Goal: Use online tool/utility: Utilize a website feature to perform a specific function

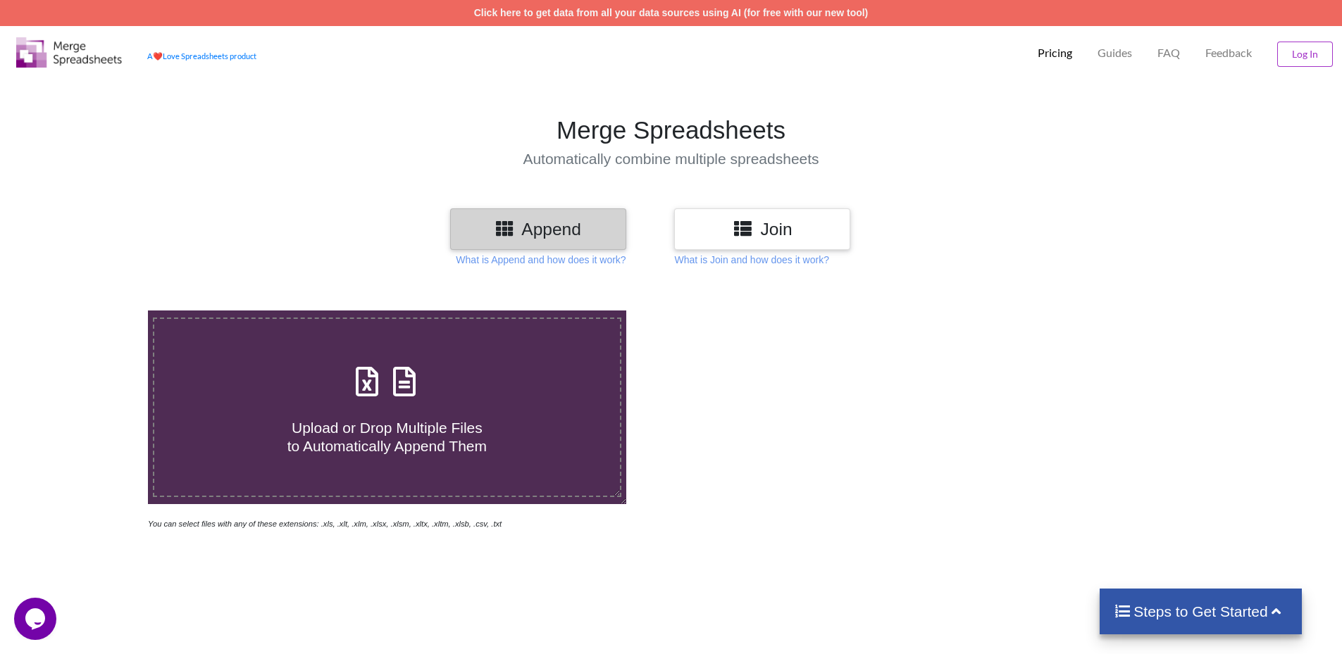
click at [758, 225] on h3 "Join" at bounding box center [762, 229] width 155 height 20
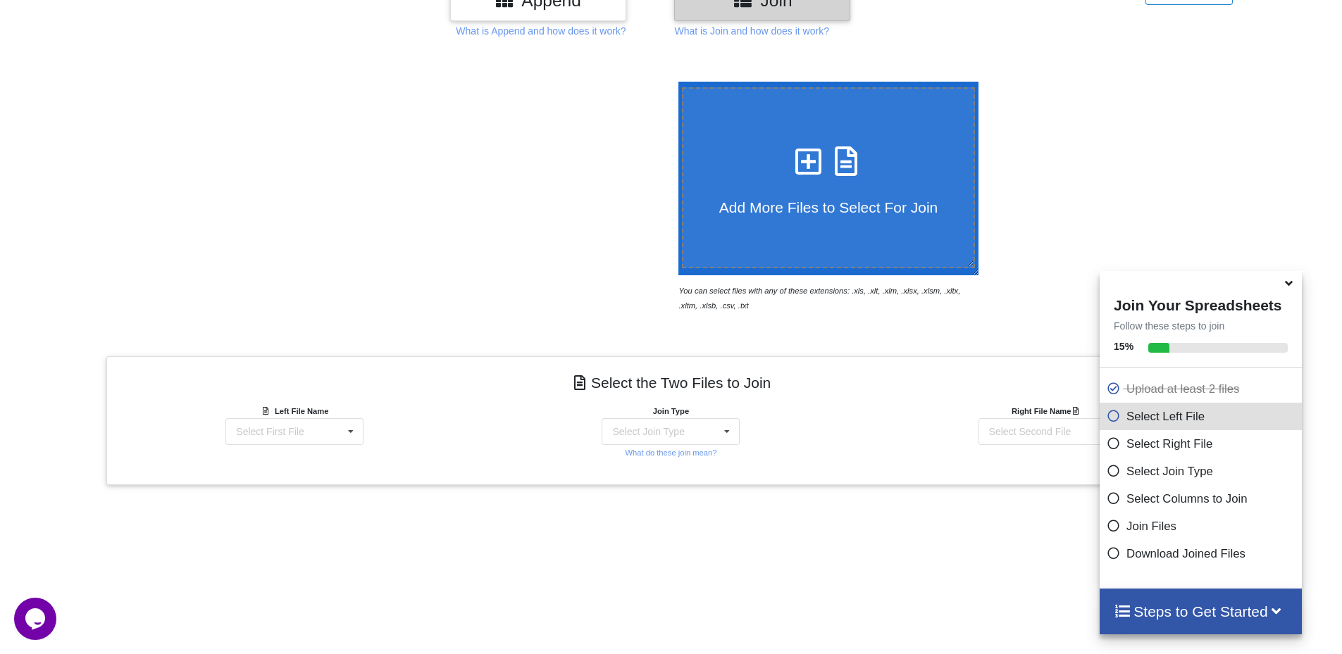
scroll to position [435, 0]
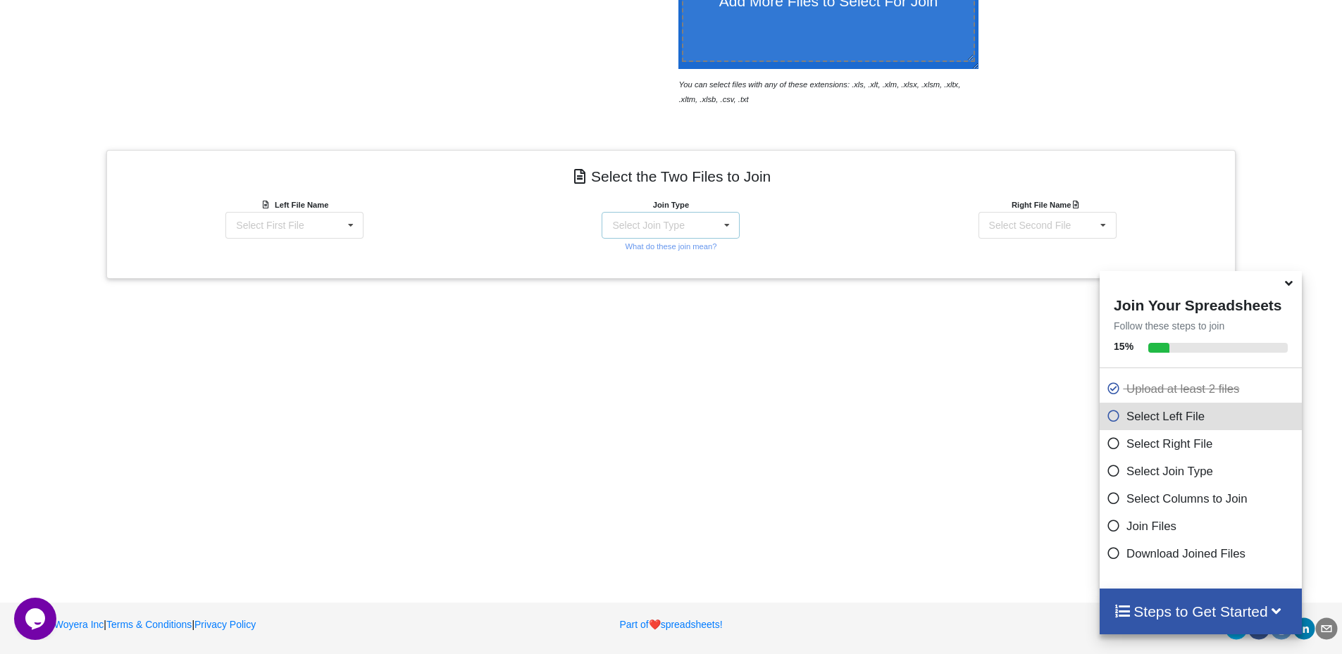
click at [695, 226] on div "Select Join Type INNER JOIN LEFT JOIN RIGHT JOIN FULL JOIN" at bounding box center [670, 225] width 138 height 27
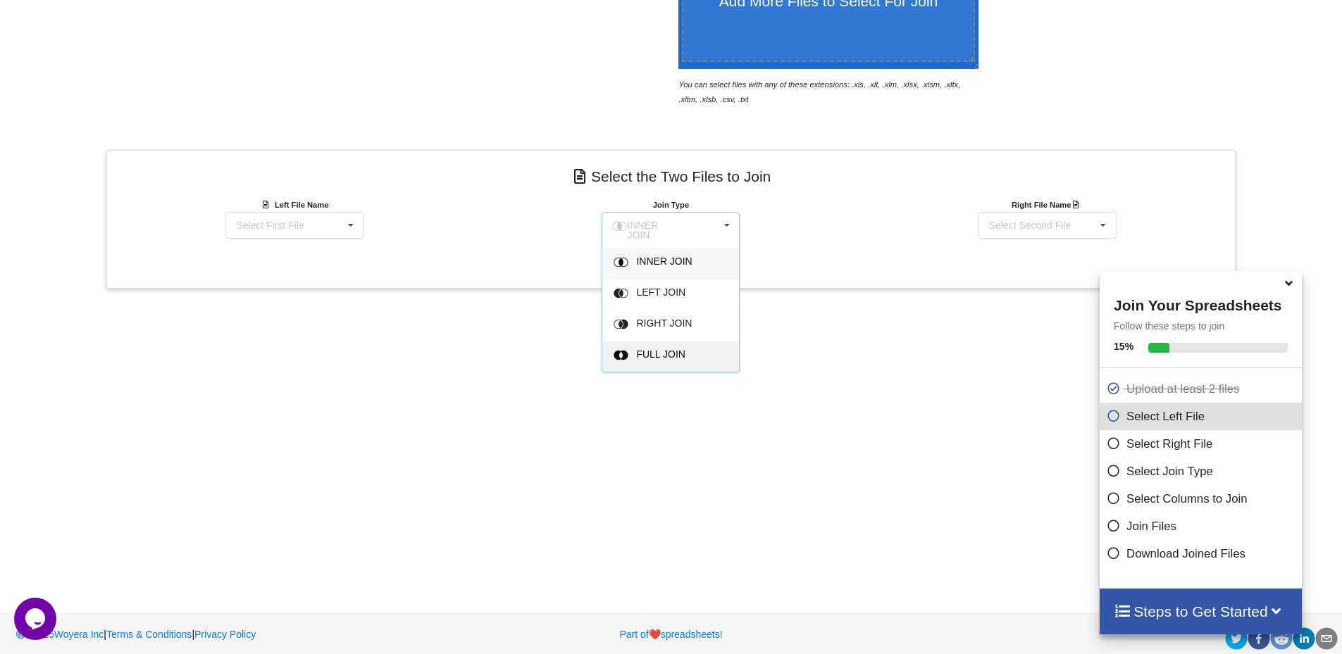
click at [652, 267] on span "FULL JOIN" at bounding box center [665, 261] width 56 height 11
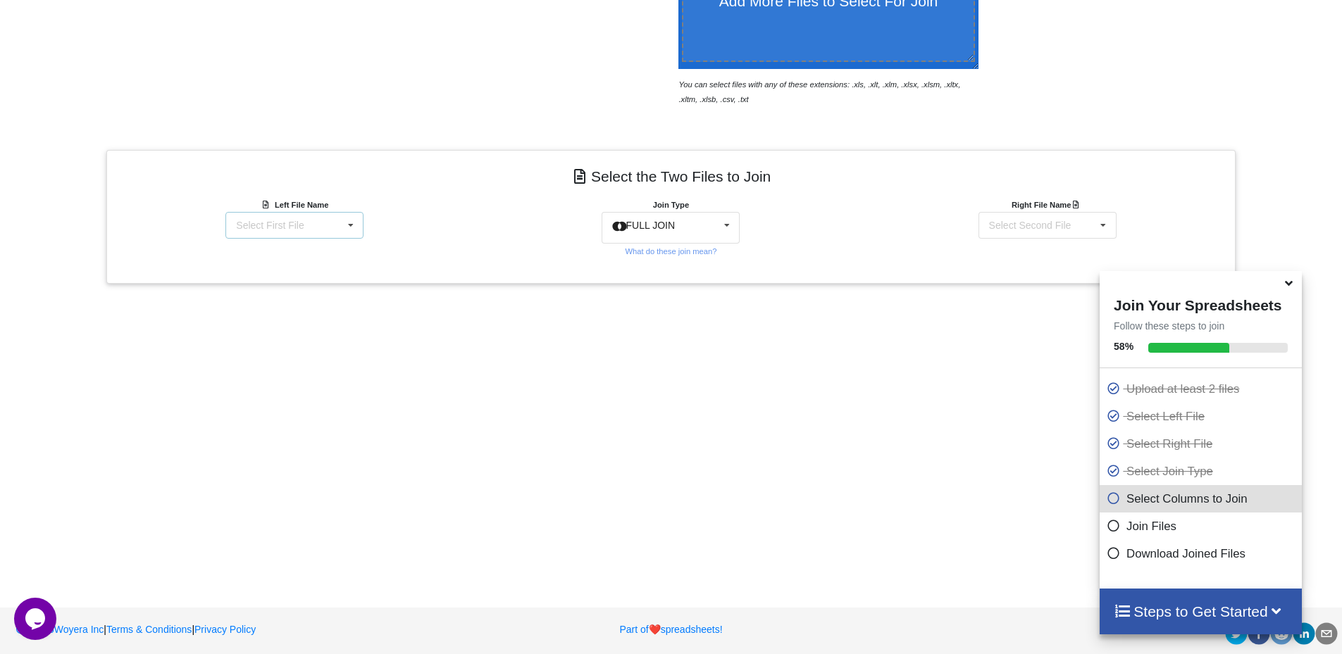
click at [280, 223] on div "Select First File" at bounding box center [270, 225] width 68 height 10
click at [280, 223] on div "BP-product-prices_25-08-13.csv" at bounding box center [289, 225] width 133 height 10
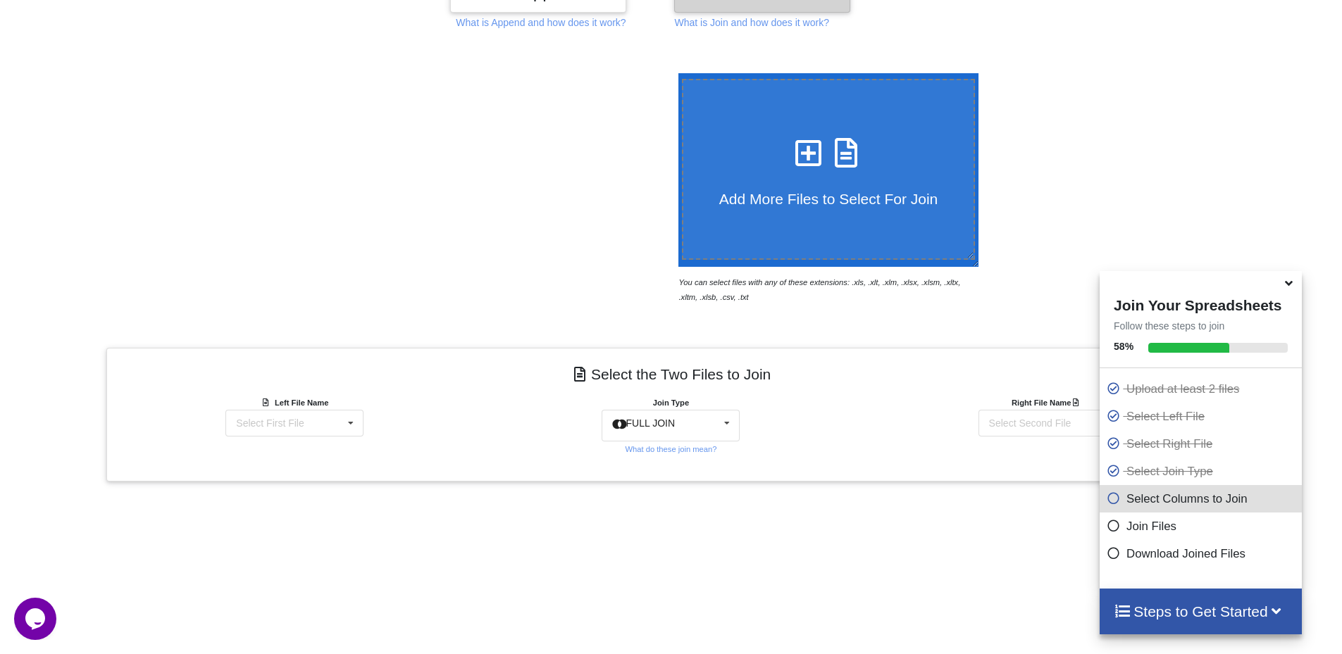
scroll to position [352, 0]
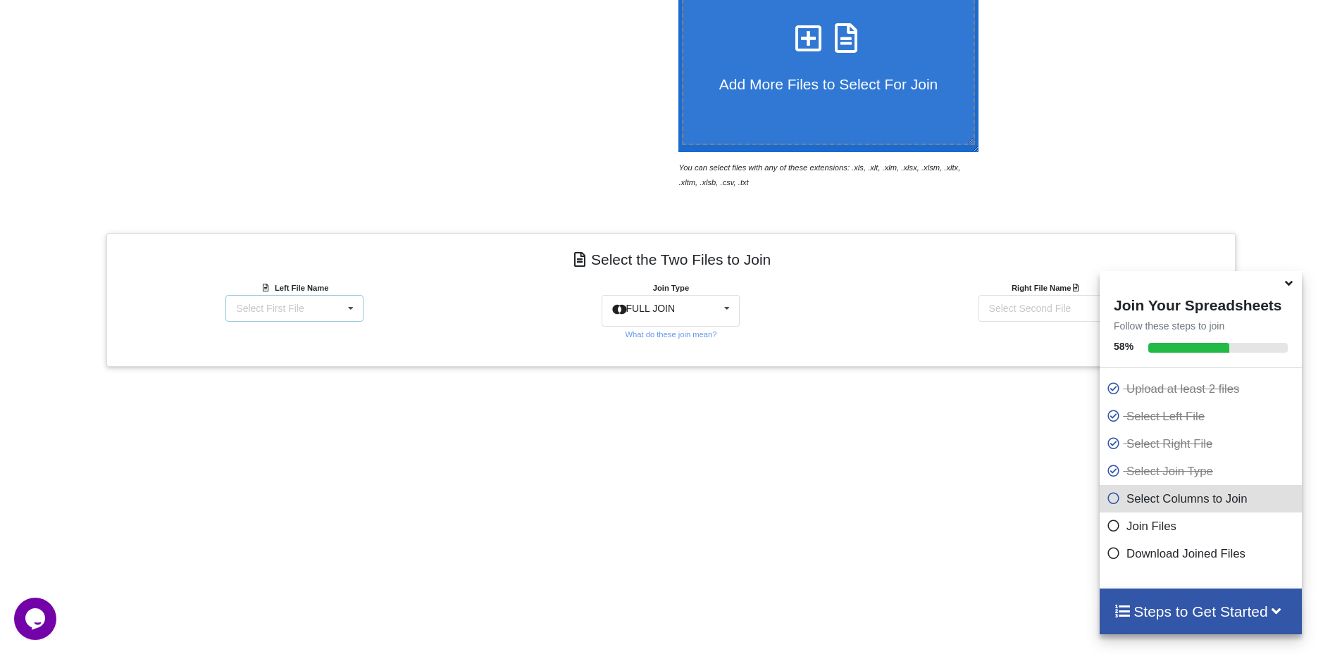
click at [290, 308] on div "Select First File" at bounding box center [270, 309] width 68 height 10
click at [273, 359] on span "BP Client Prices.csv" at bounding box center [268, 360] width 89 height 11
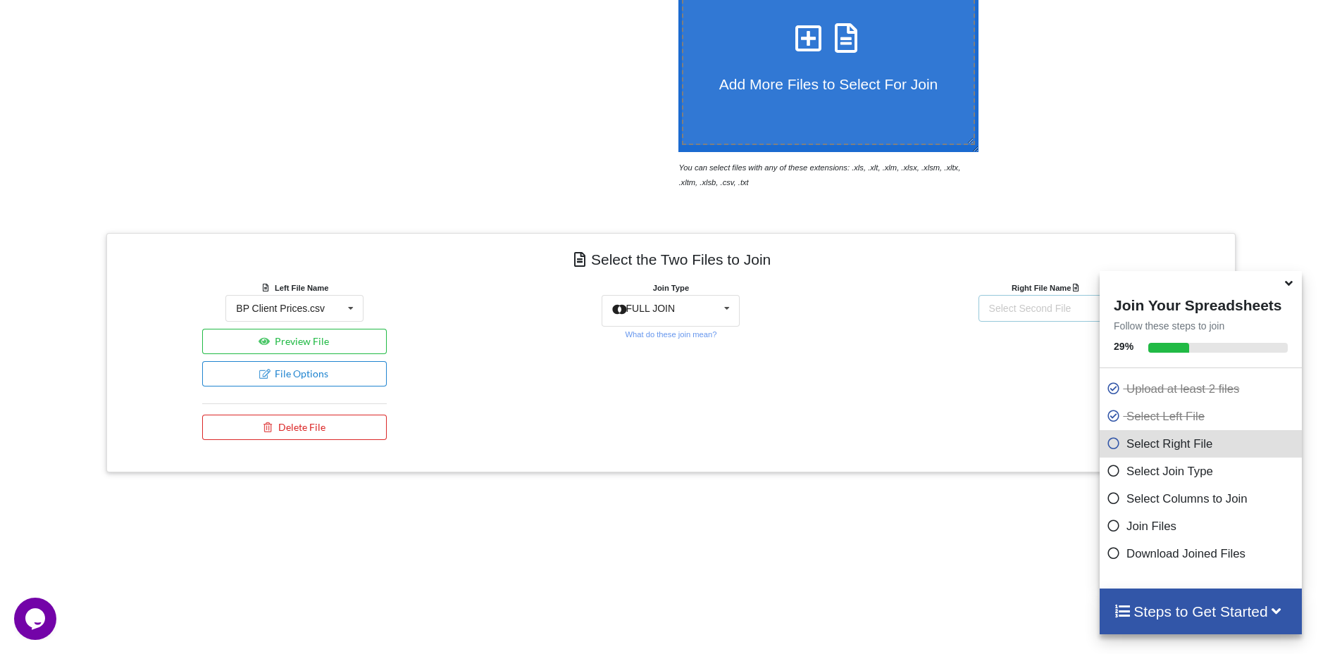
click at [1048, 304] on div "Select Second File" at bounding box center [1030, 309] width 82 height 10
click at [1031, 335] on span "BP-product-prices_25-08-13.csv" at bounding box center [1043, 334] width 133 height 11
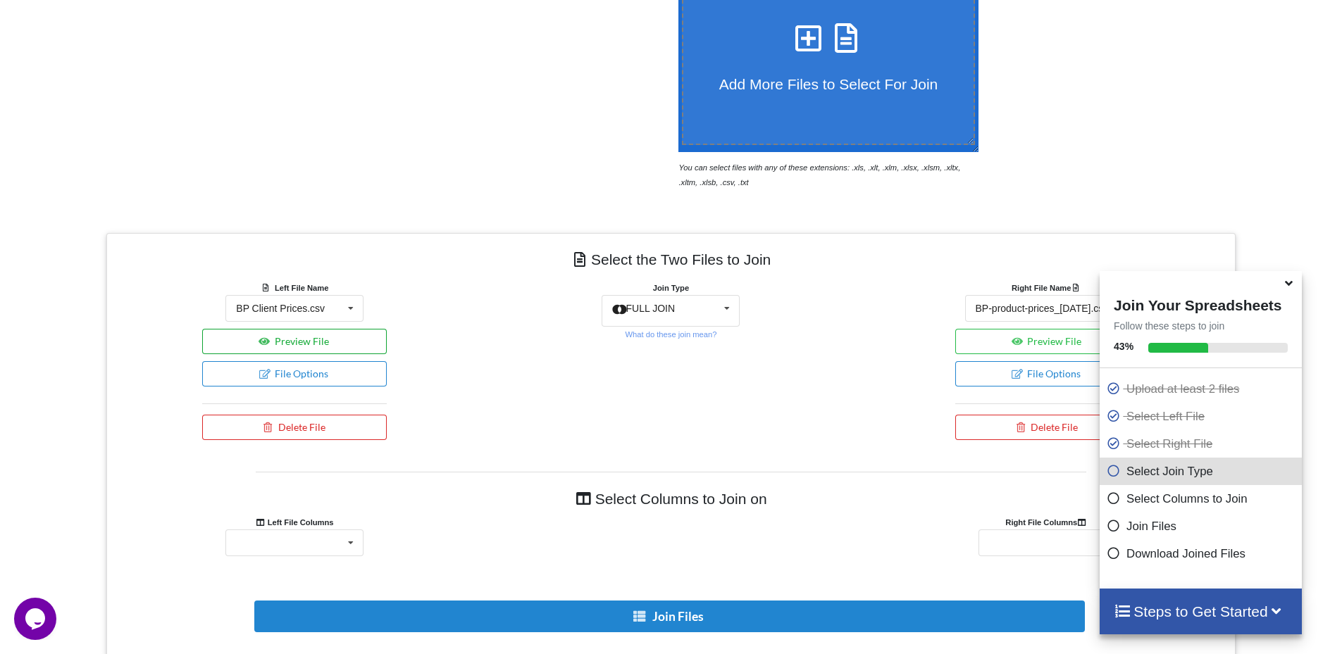
click at [340, 334] on button "Preview File" at bounding box center [294, 341] width 185 height 25
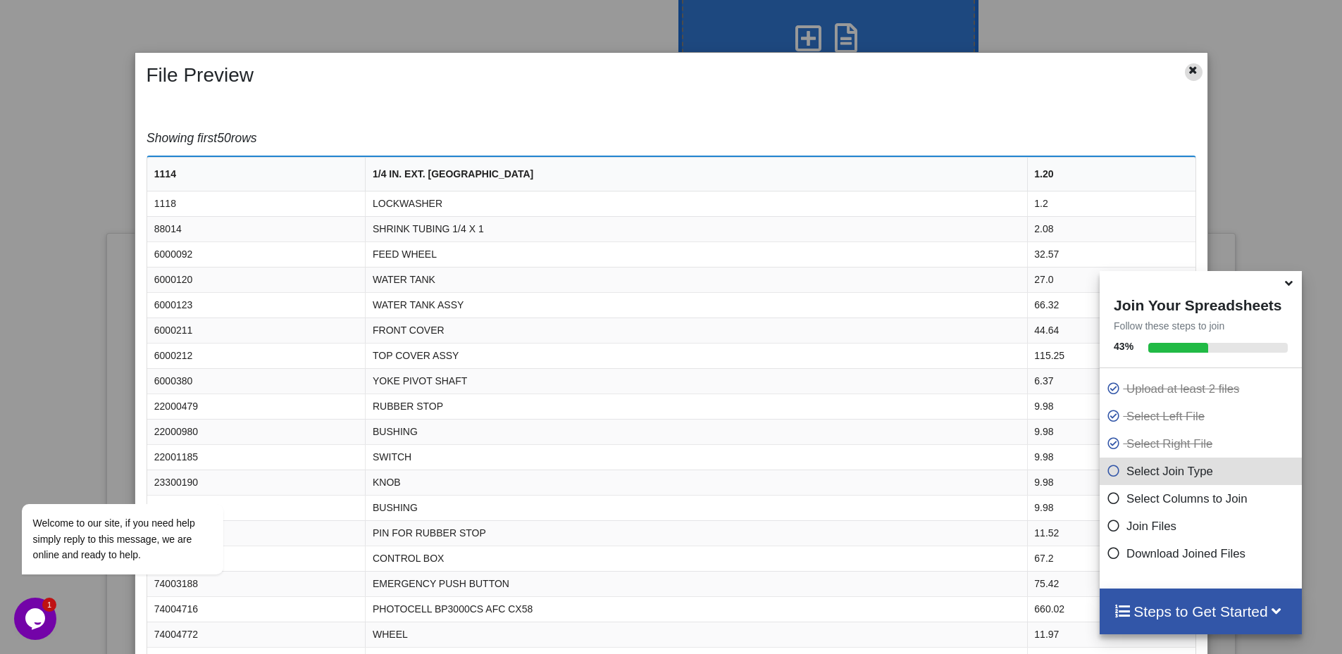
click at [1187, 68] on icon at bounding box center [1193, 68] width 12 height 10
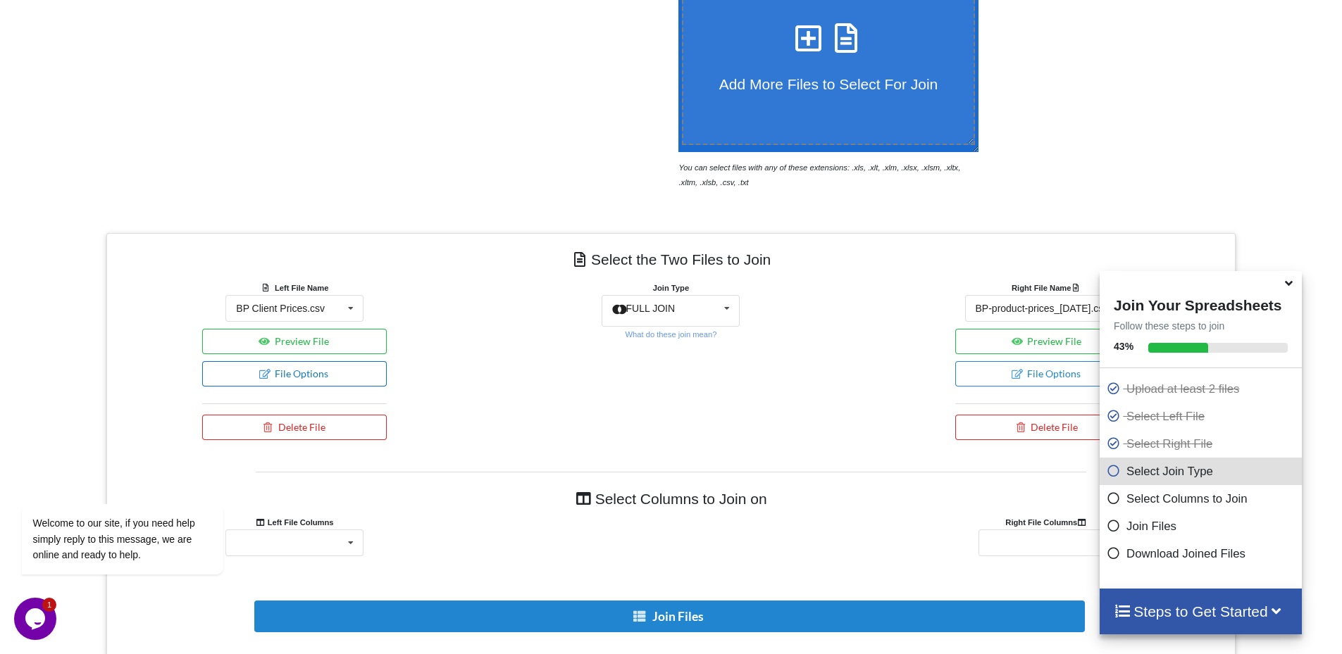
click at [270, 377] on button "File Options" at bounding box center [294, 373] width 185 height 25
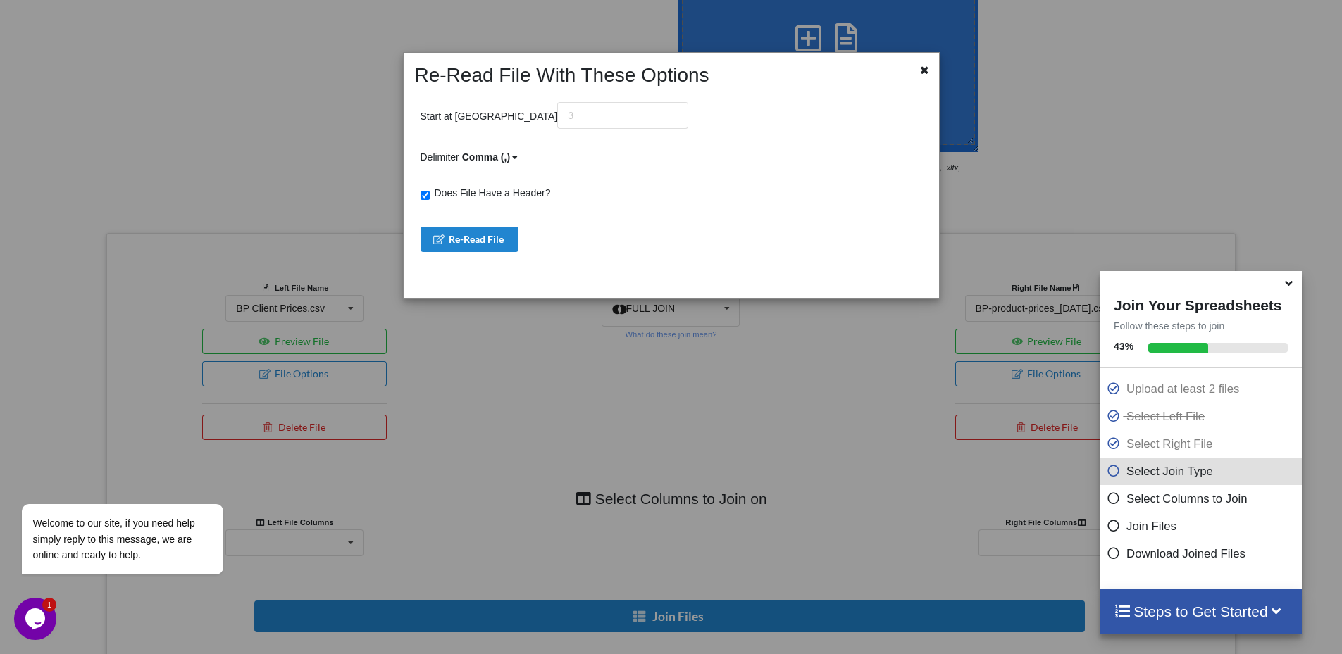
click at [451, 192] on span "Does File Have a Header?" at bounding box center [490, 192] width 121 height 11
click at [430, 192] on input "Does File Have a Header?" at bounding box center [424, 195] width 9 height 9
checkbox input "false"
click at [469, 239] on button "Re-Read File" at bounding box center [469, 239] width 99 height 25
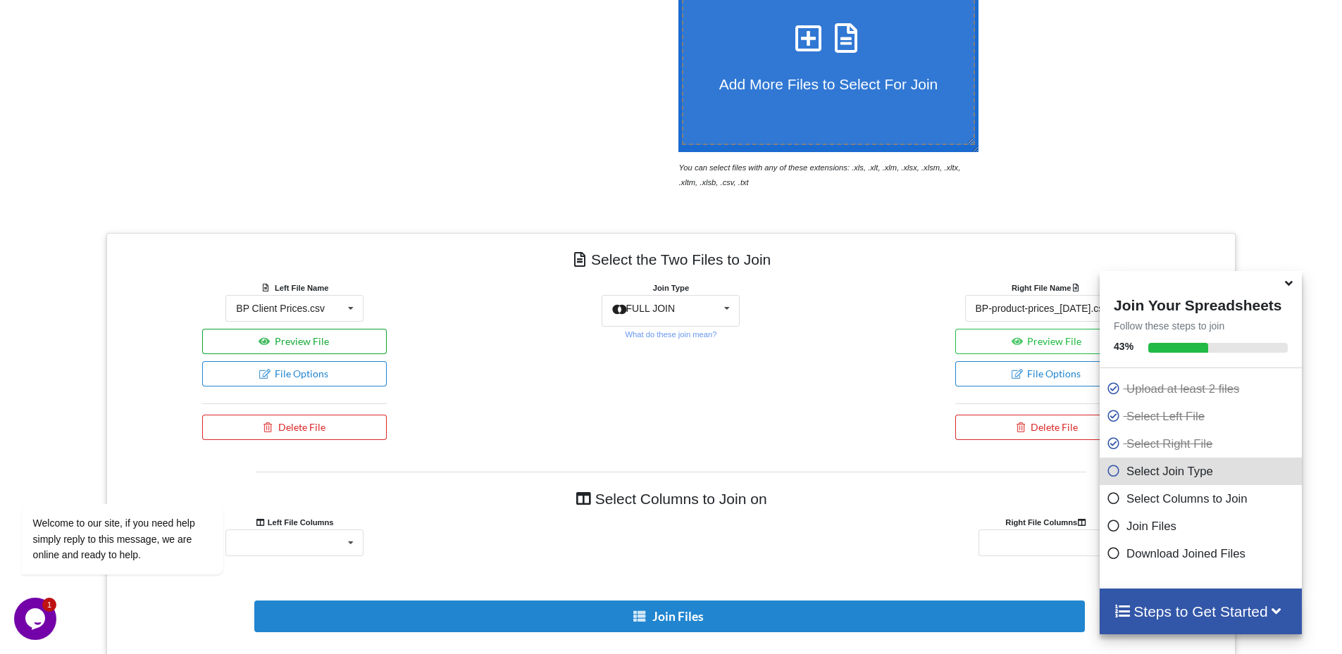
click at [301, 343] on button "Preview File" at bounding box center [294, 341] width 185 height 25
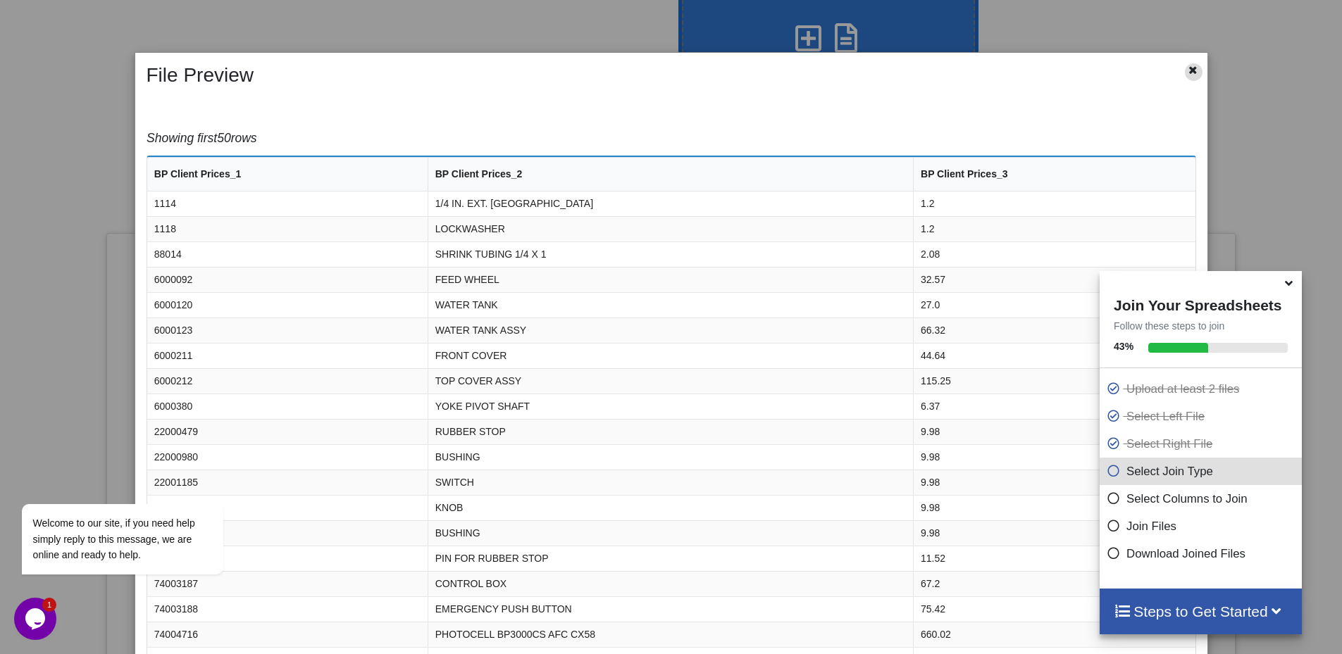
click at [1196, 70] on div at bounding box center [1194, 72] width 18 height 18
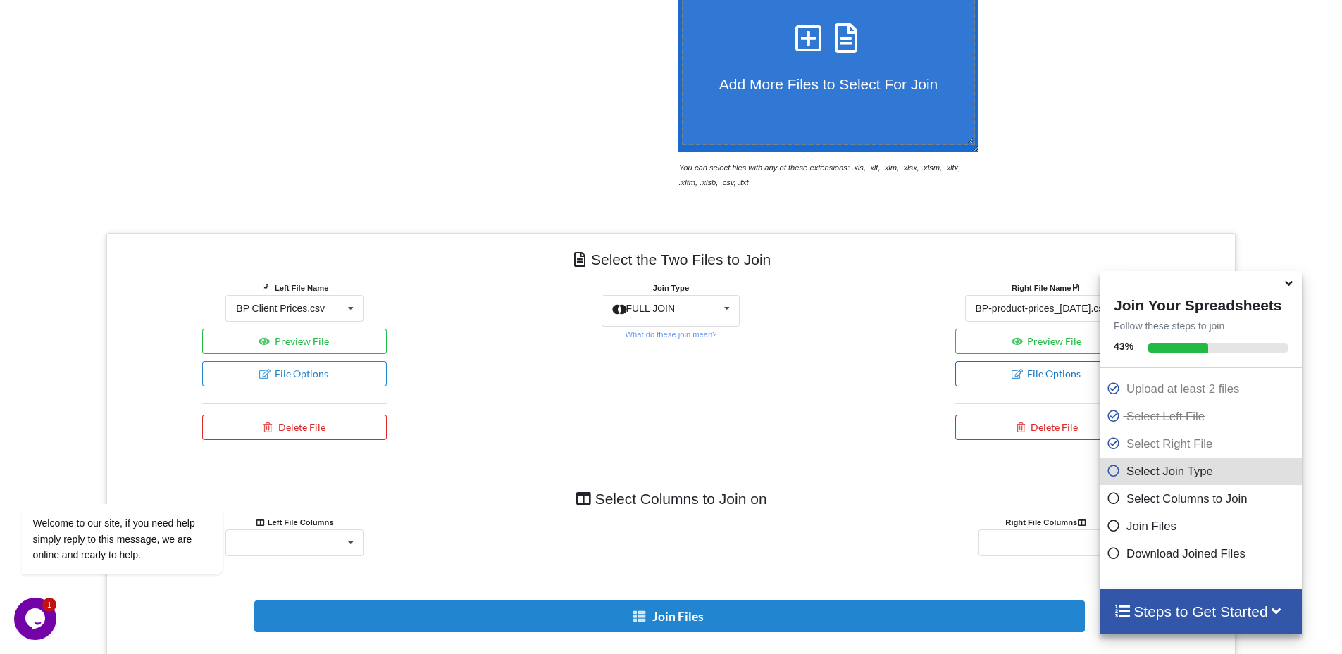
click at [1015, 378] on button "File Options" at bounding box center [1047, 373] width 185 height 25
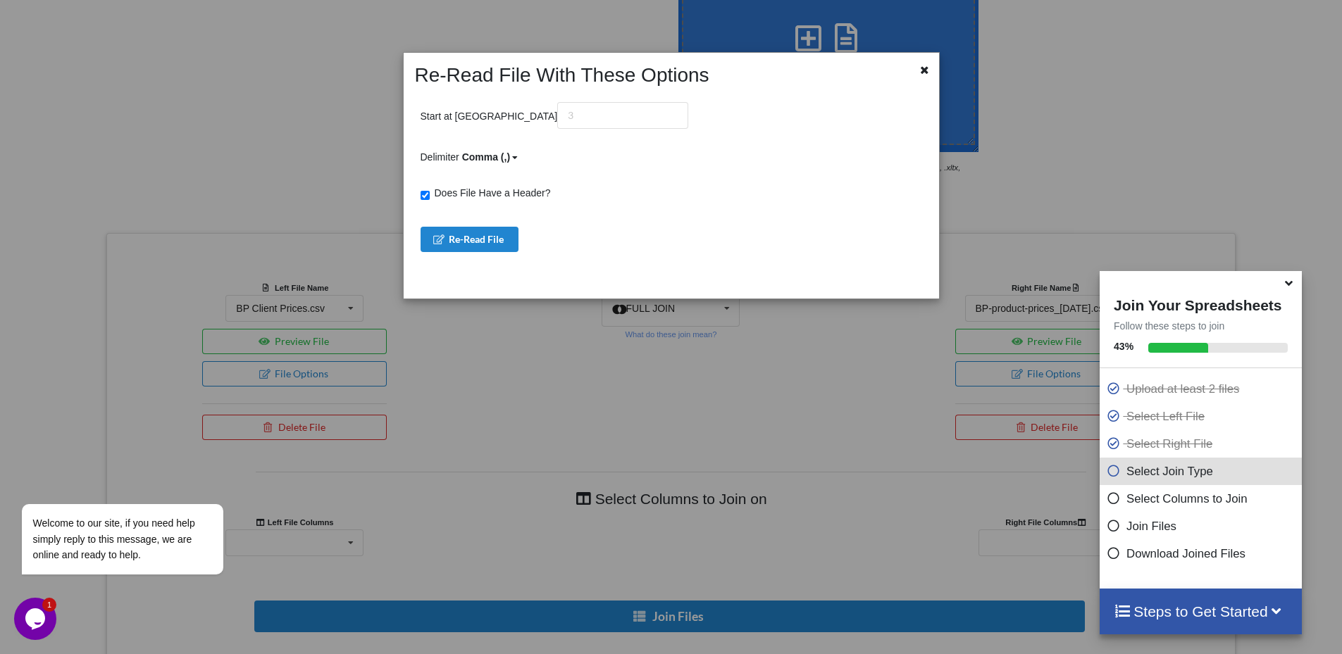
click at [506, 190] on span "Does File Have a Header?" at bounding box center [490, 192] width 121 height 11
click at [430, 191] on input "Does File Have a Header?" at bounding box center [424, 195] width 9 height 9
checkbox input "false"
click at [480, 240] on button "Re-Read File" at bounding box center [469, 239] width 99 height 25
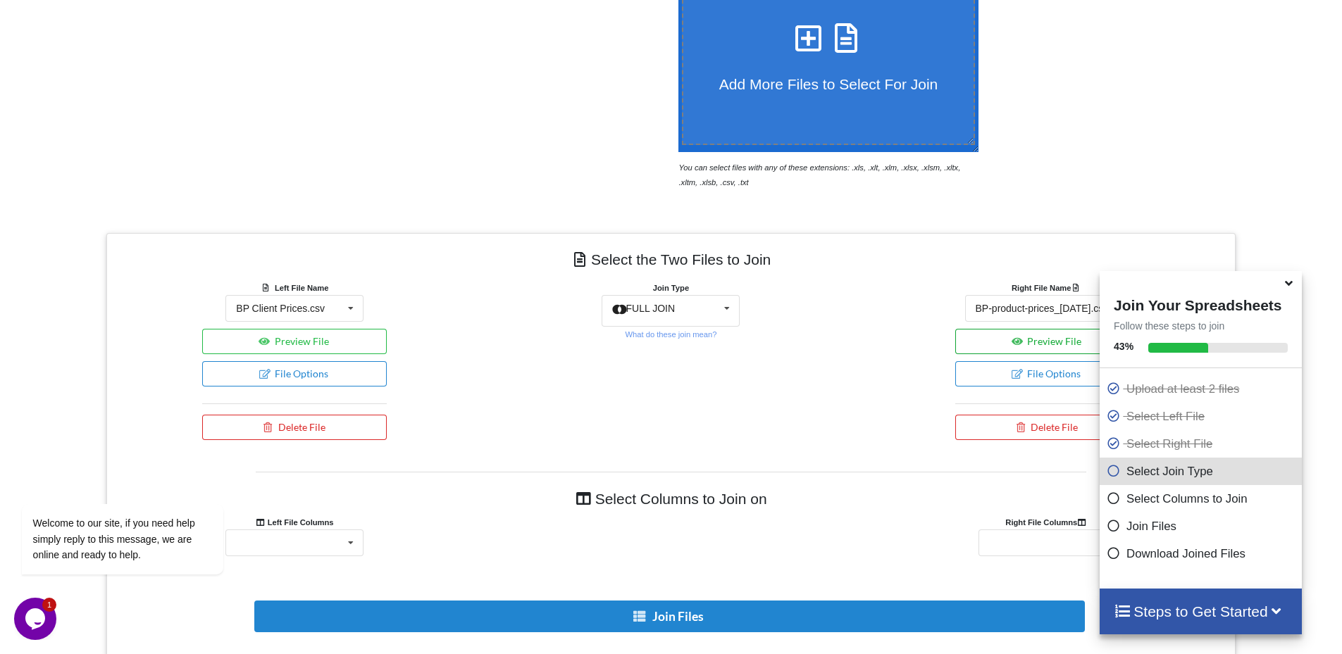
click at [1033, 341] on button "Preview File" at bounding box center [1047, 341] width 185 height 25
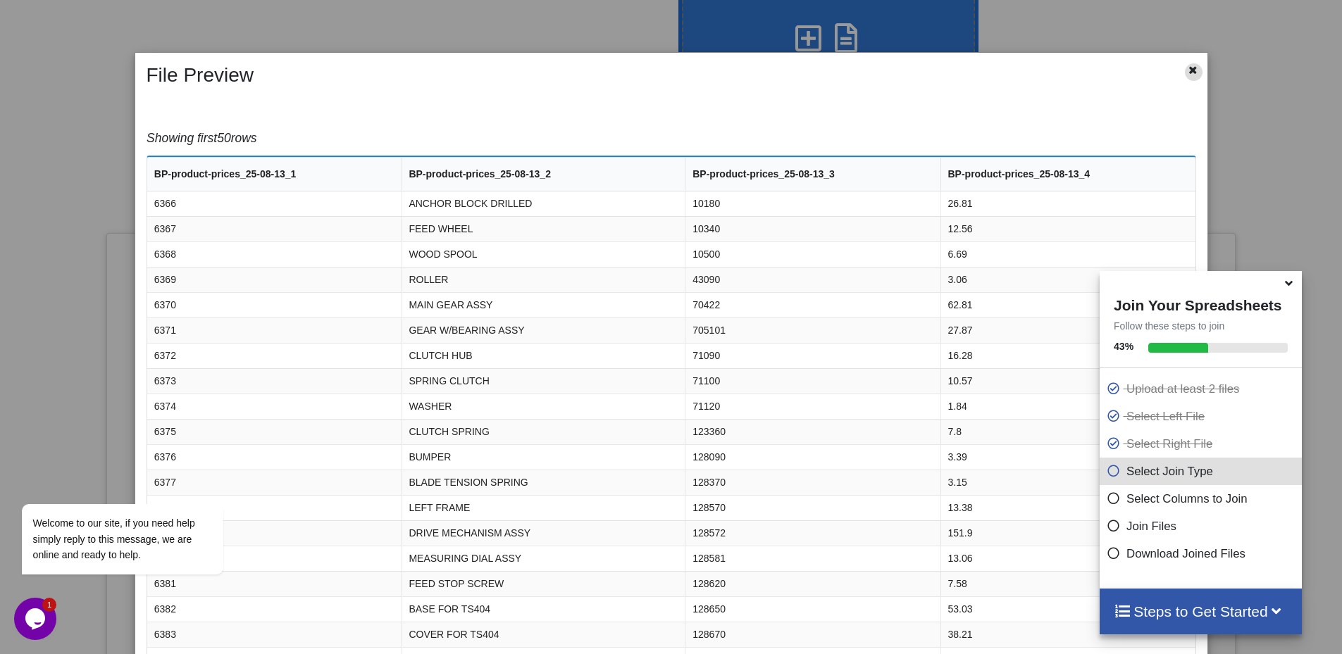
click at [1187, 70] on icon at bounding box center [1193, 68] width 12 height 10
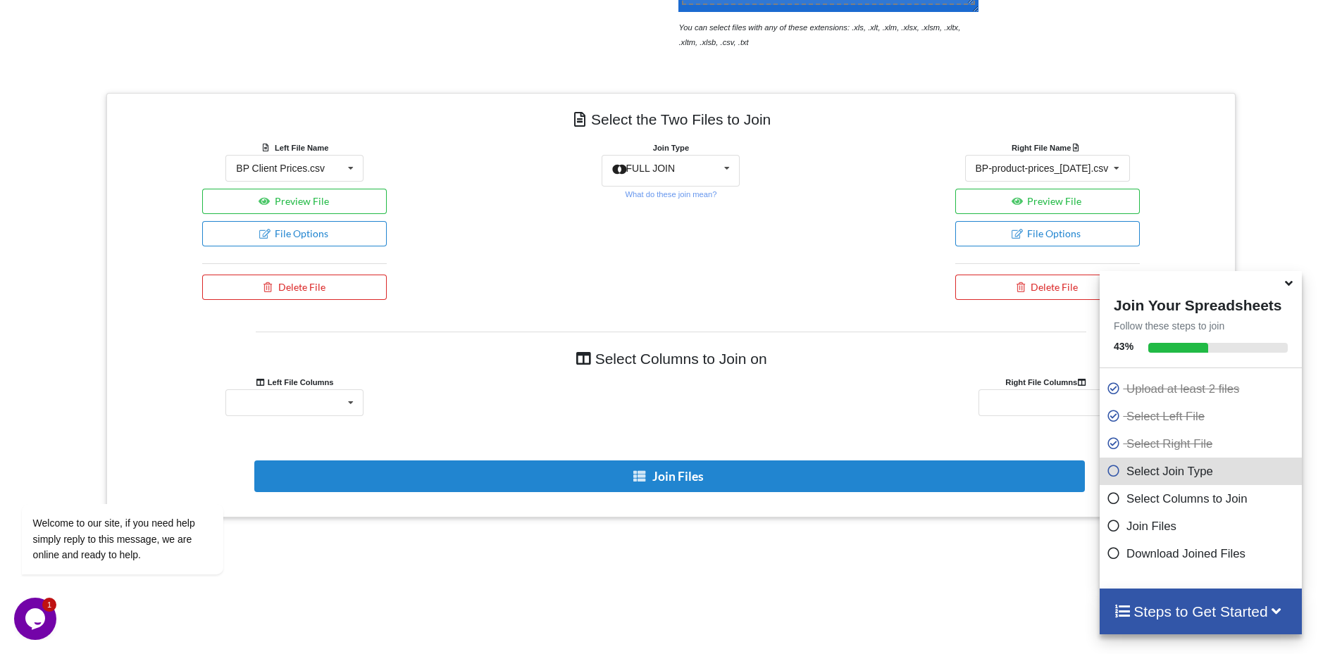
scroll to position [493, 0]
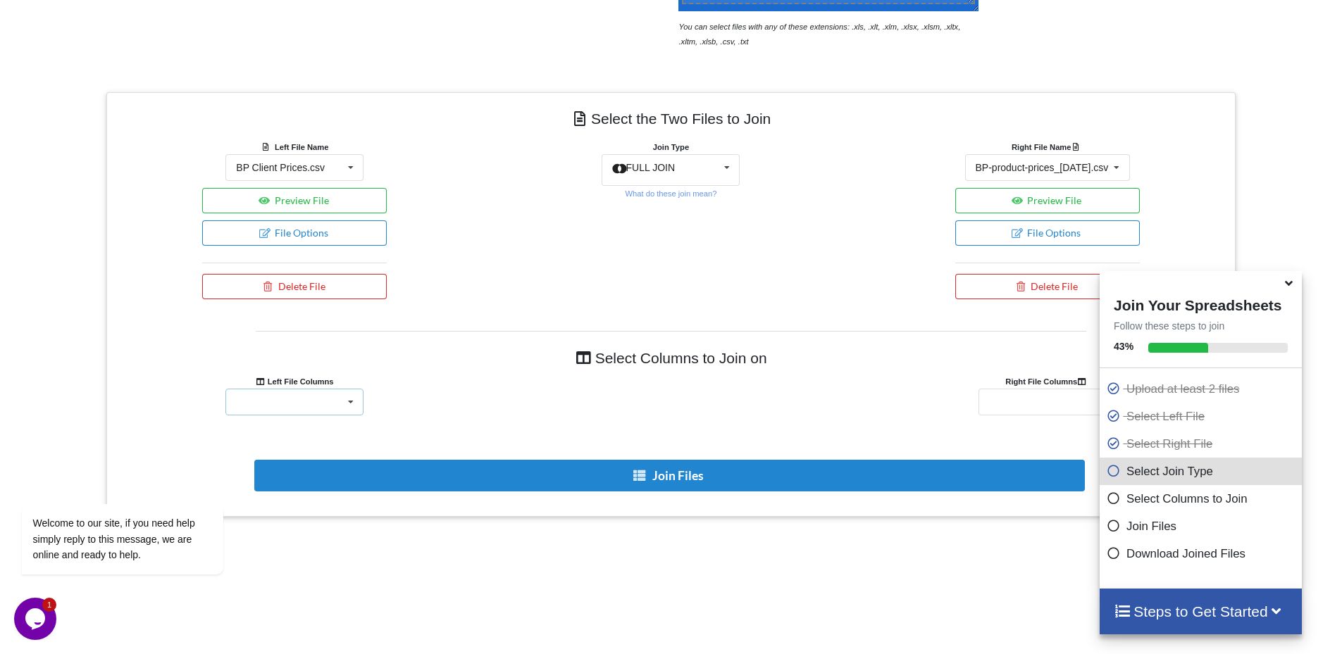
click at [308, 406] on div "BP Client Prices_1 BP Client Prices_2 BP Client Prices_3" at bounding box center [294, 402] width 138 height 27
click at [292, 430] on span "BP Client Prices_1" at bounding box center [278, 428] width 82 height 11
click at [1036, 401] on div "BP-product-prices_25-08-13_1 BP-product-prices_25-08-13_2 BP-product-prices_25-…" at bounding box center [1047, 402] width 138 height 27
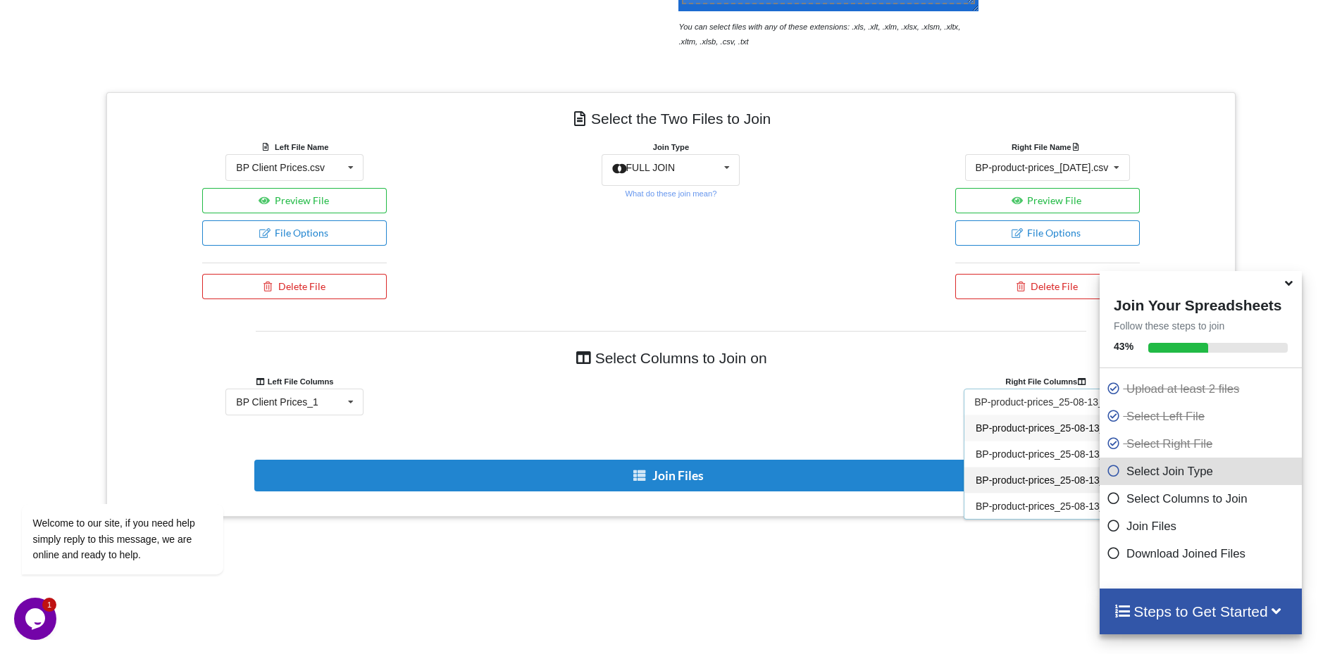
click at [994, 482] on span "BP-product-prices_25-08-13_3" at bounding box center [1042, 480] width 135 height 11
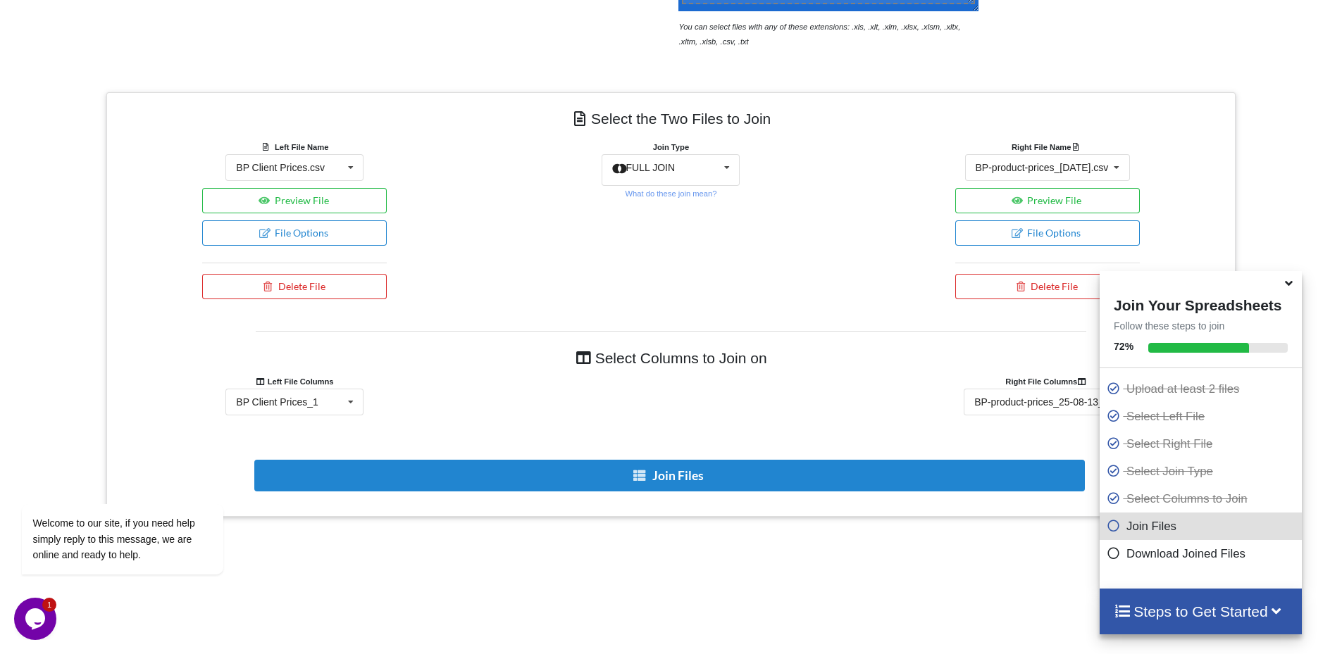
click at [1292, 287] on icon at bounding box center [1288, 281] width 15 height 13
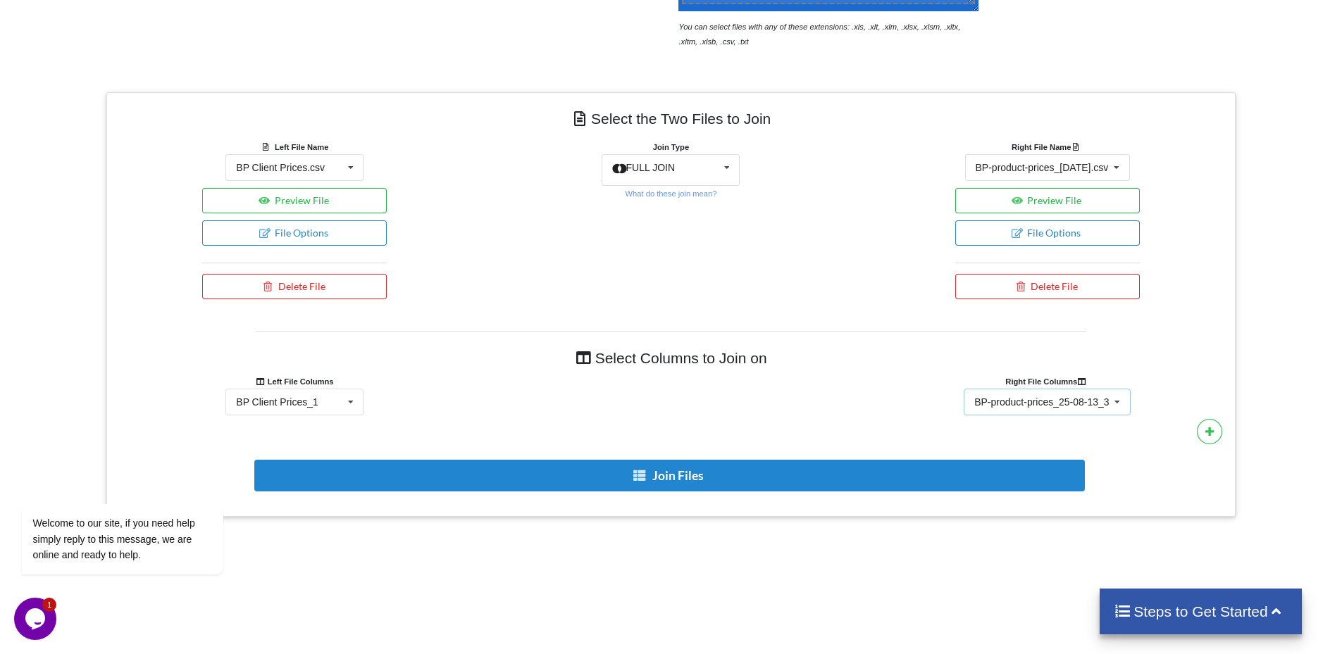
click at [1102, 407] on div "BP-product-prices_25-08-13_3" at bounding box center [1041, 402] width 135 height 10
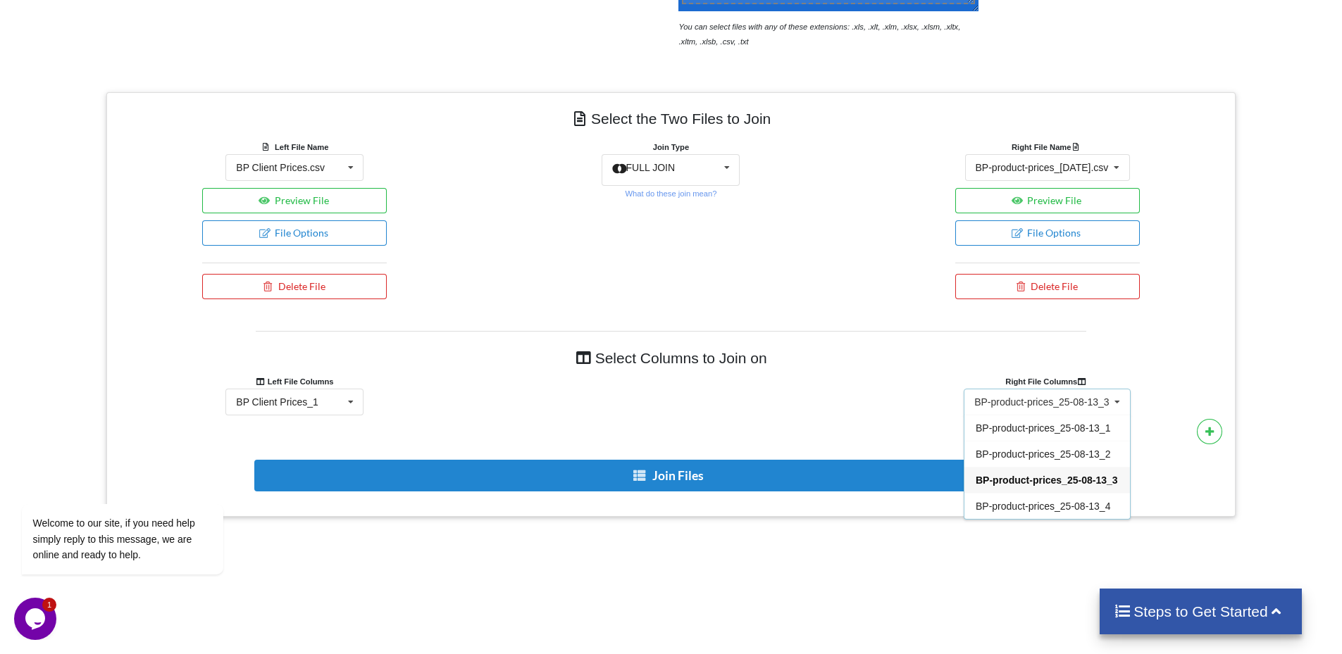
click at [1093, 477] on span "BP-product-prices_25-08-13_3" at bounding box center [1046, 480] width 142 height 11
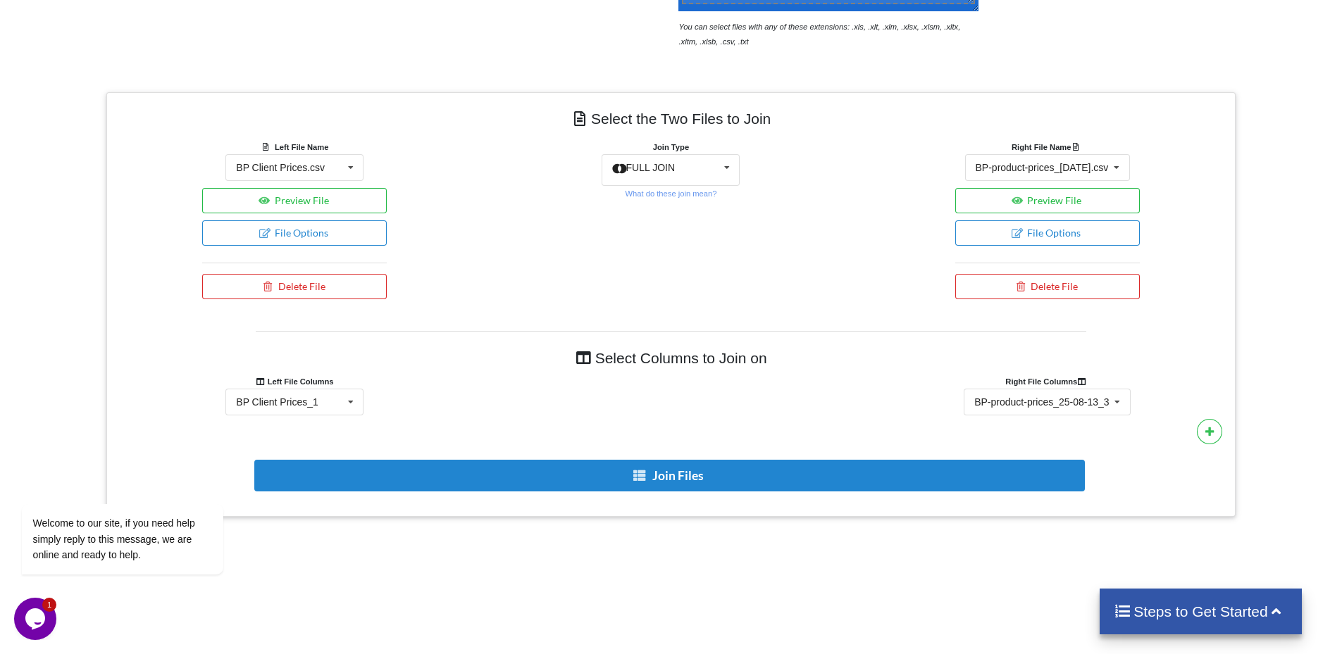
click at [942, 523] on div "Add More Files to Select For Join You can select files with any of these extens…" at bounding box center [671, 299] width 1342 height 1023
drag, startPoint x: 739, startPoint y: 521, endPoint x: 683, endPoint y: 518, distance: 56.4
click at [692, 519] on div "Add More Files to Select For Join You can select files with any of these extens…" at bounding box center [671, 299] width 1342 height 1023
click at [632, 514] on div "Select the Two Files to Join Left File Name BP Client Prices.csv BP-product-pri…" at bounding box center [670, 304] width 1129 height 425
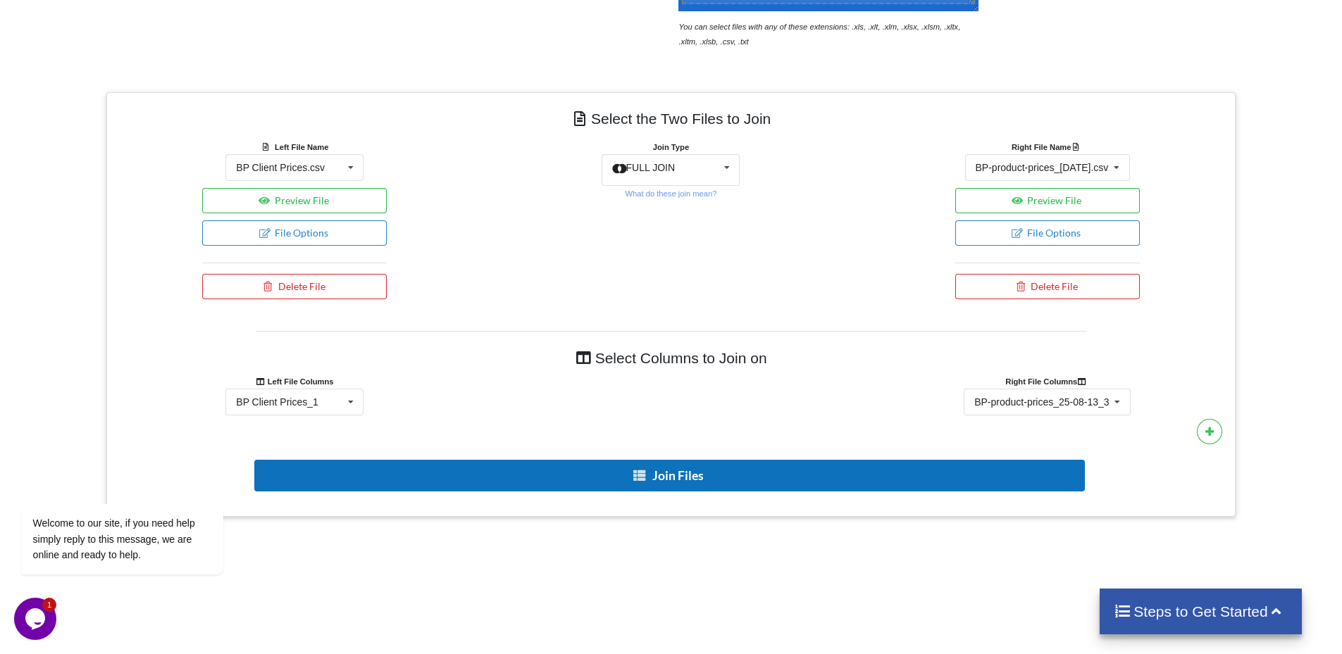
click at [637, 472] on icon at bounding box center [639, 475] width 15 height 11
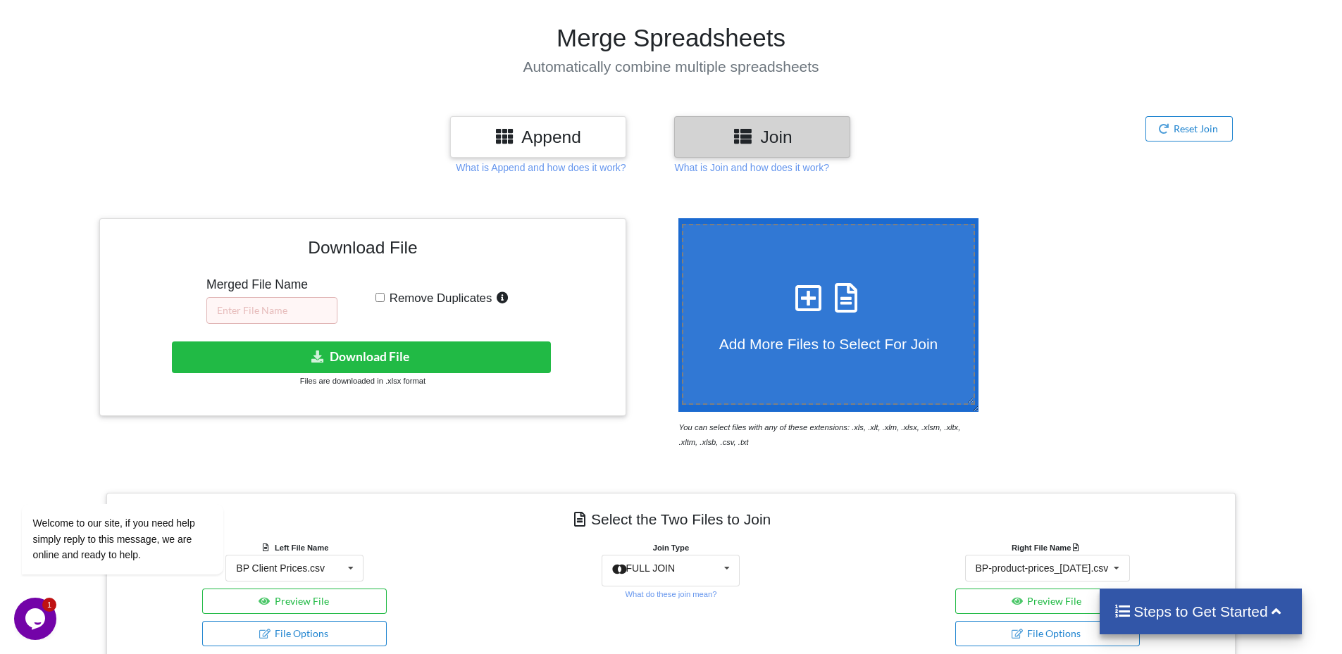
scroll to position [70, 0]
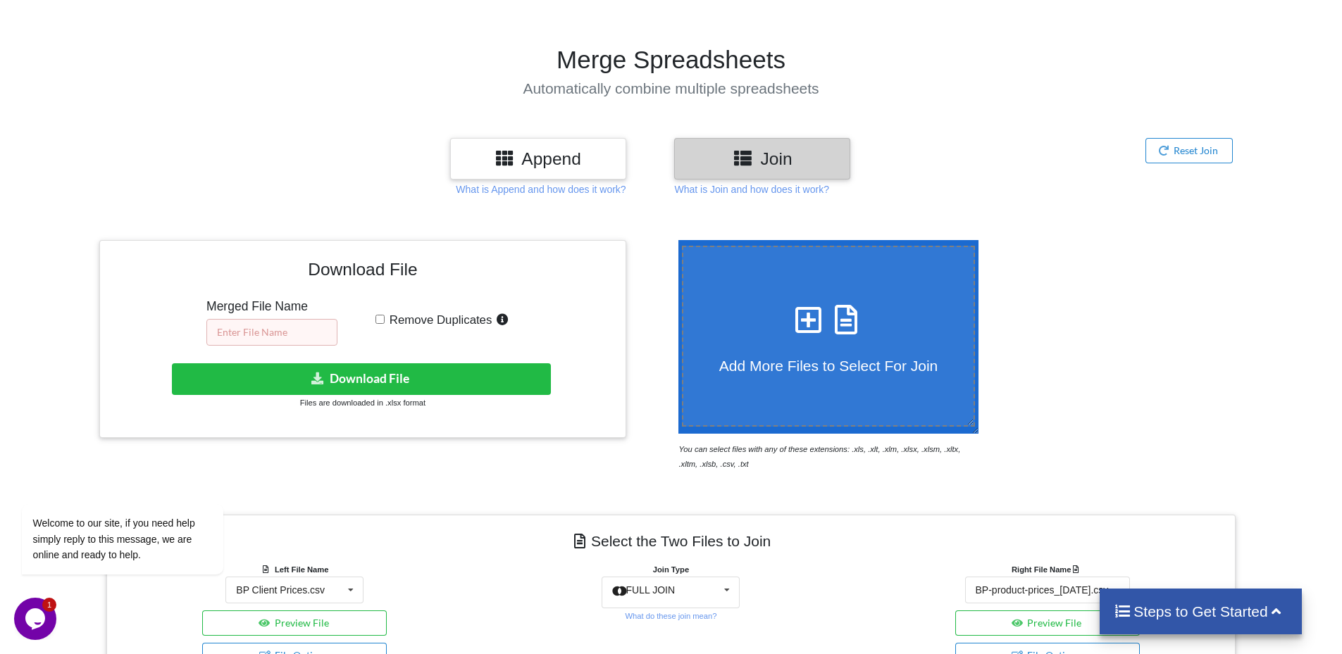
click at [267, 337] on input "text" at bounding box center [271, 332] width 131 height 27
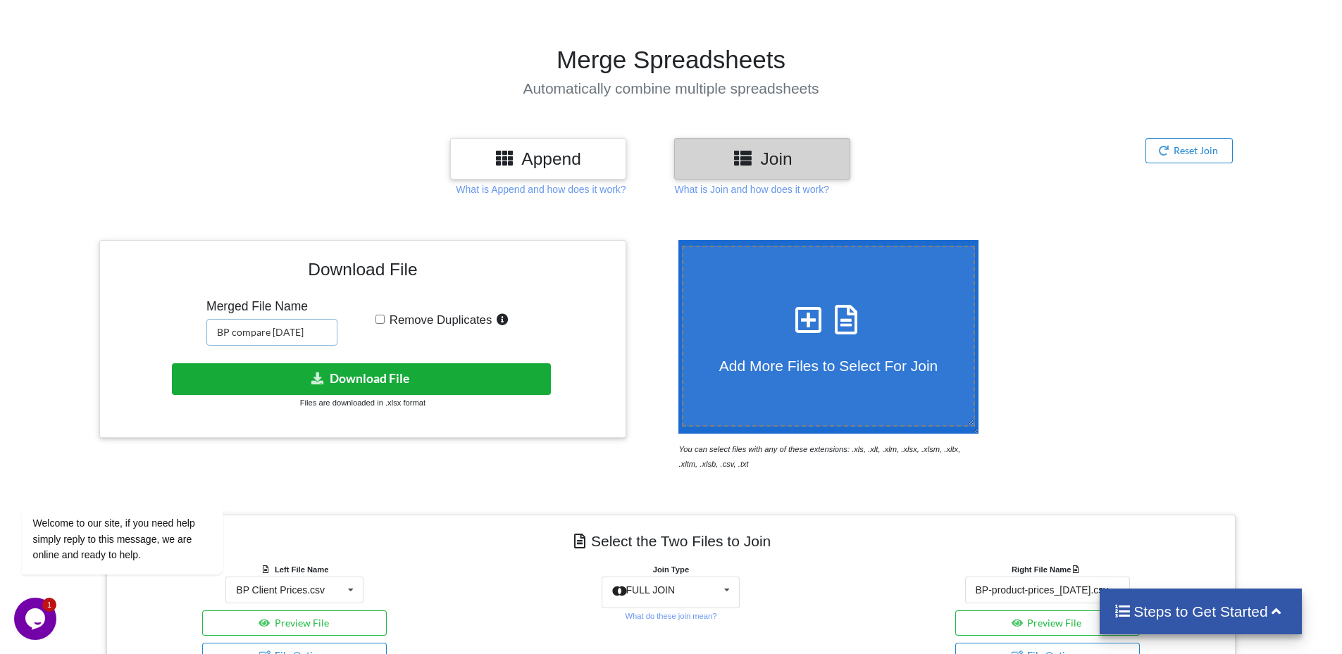
type input "BP compare 25-08-18"
click at [335, 376] on button "Download File" at bounding box center [361, 379] width 379 height 32
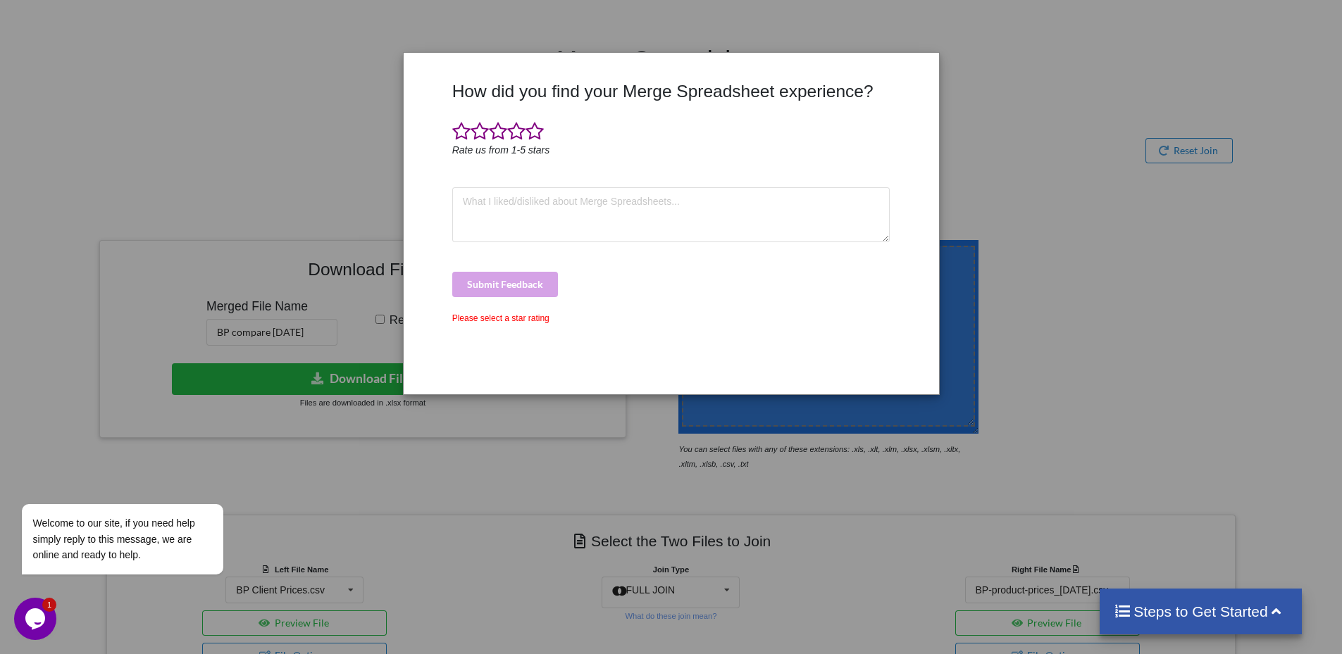
click at [1189, 616] on h4 "Steps to Get Started" at bounding box center [1200, 612] width 174 height 18
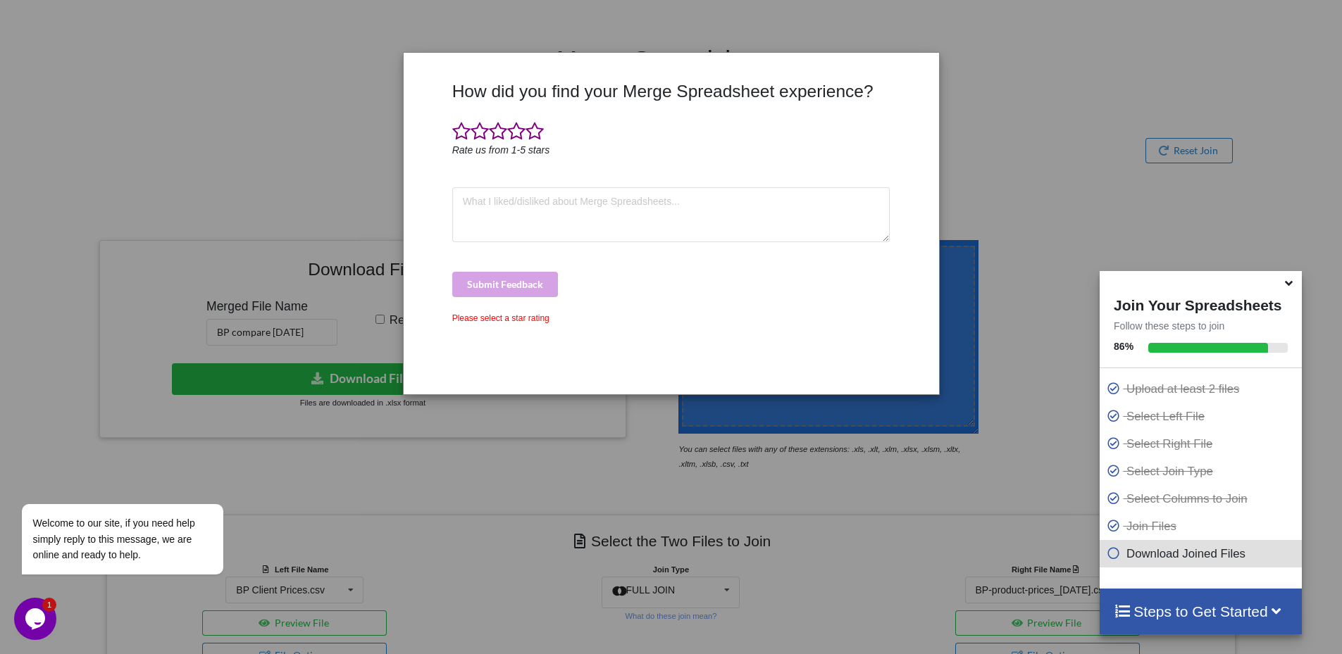
click at [1128, 218] on div "How did you find your Merge Spreadsheet experience? Rate us from 1-5 stars Subm…" at bounding box center [671, 327] width 1342 height 654
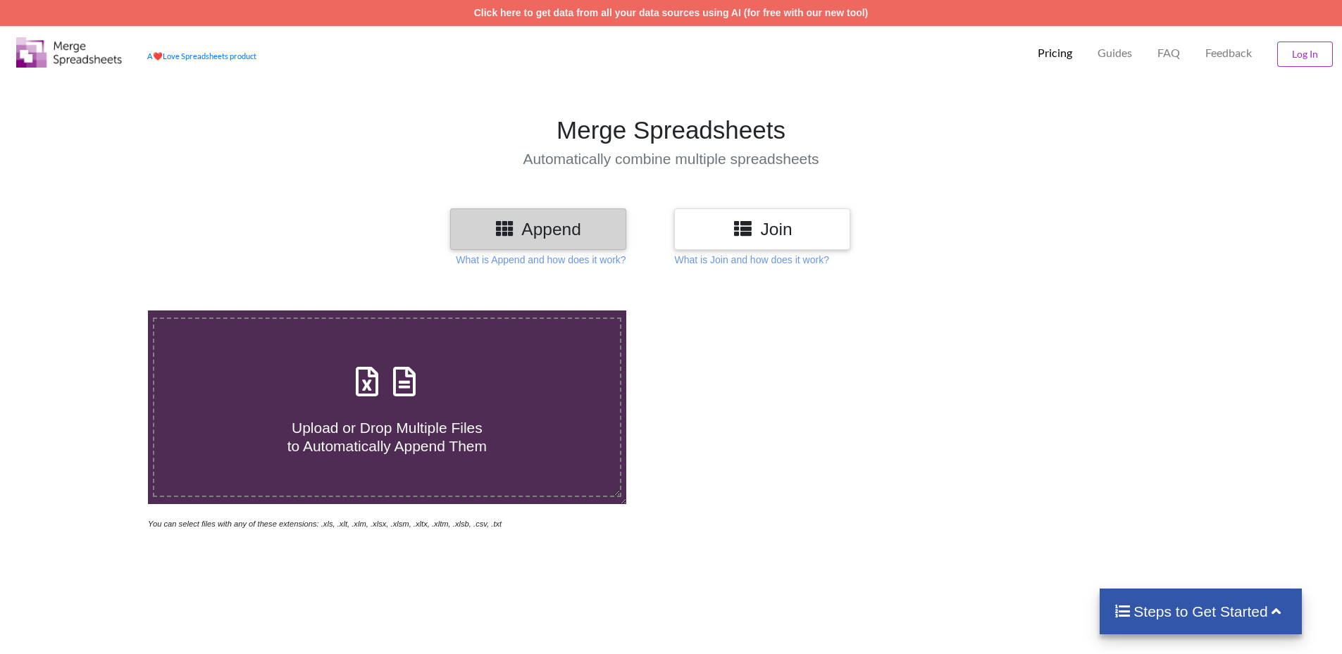
scroll to position [70, 0]
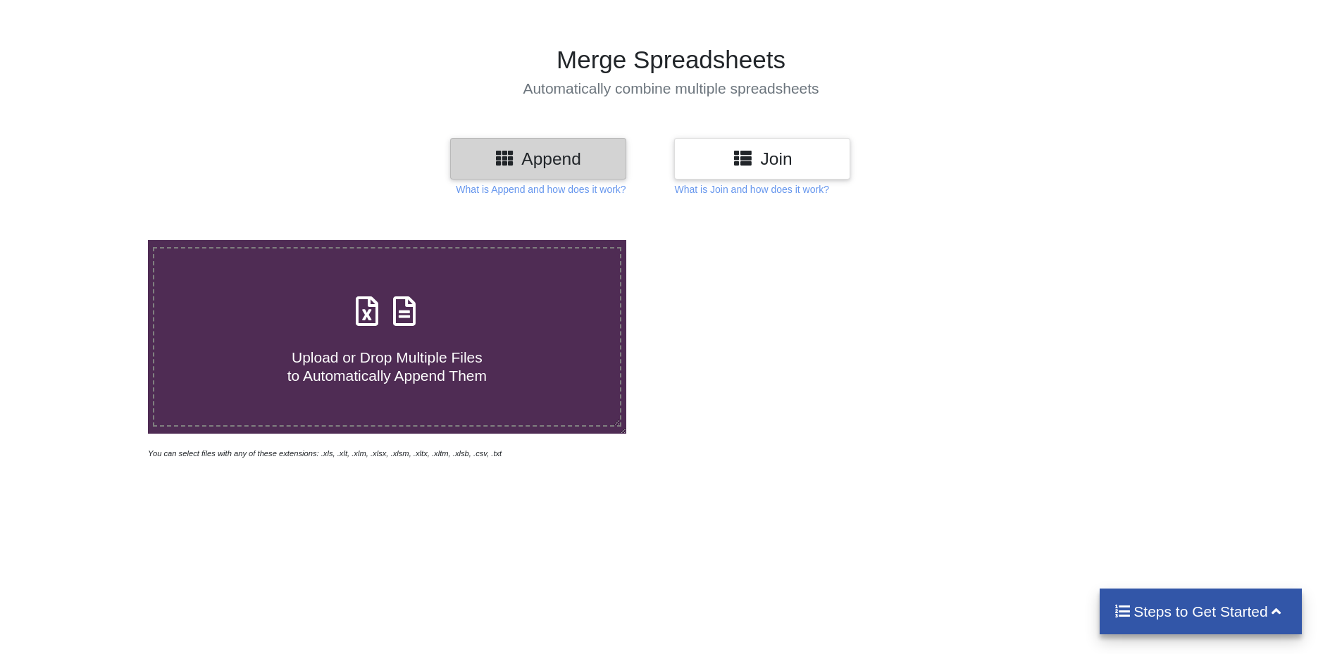
click at [775, 159] on h3 "Join" at bounding box center [762, 159] width 155 height 20
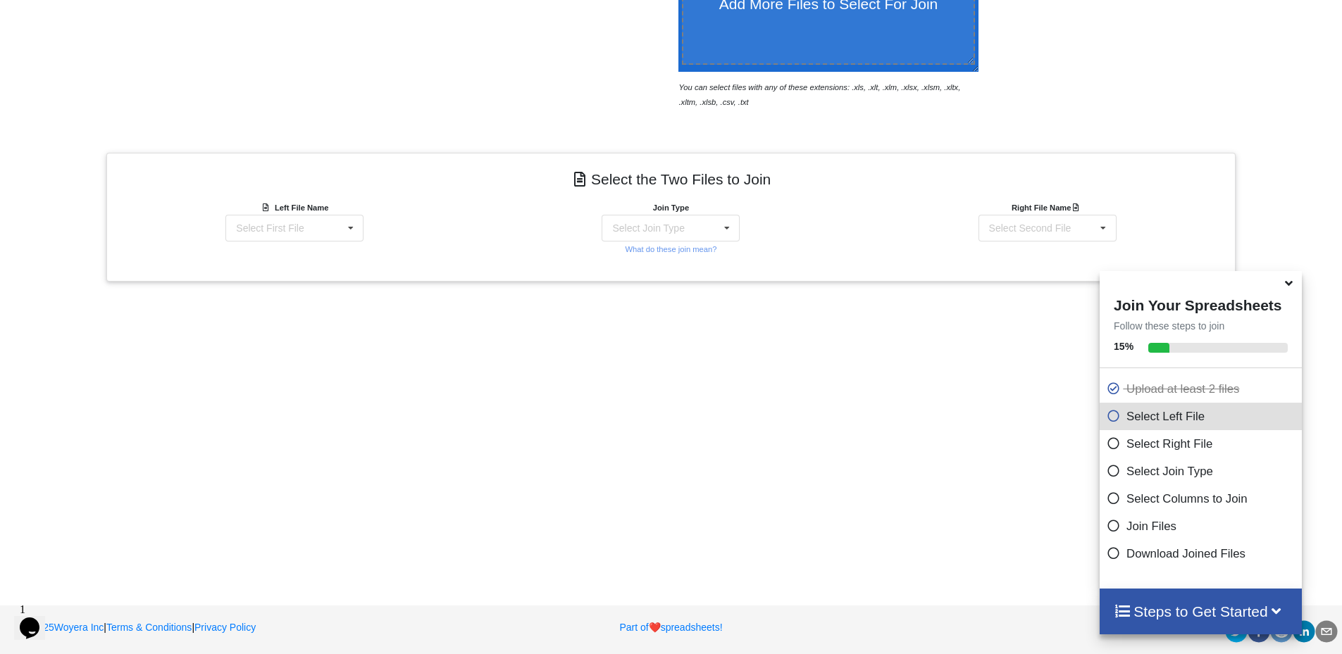
scroll to position [435, 0]
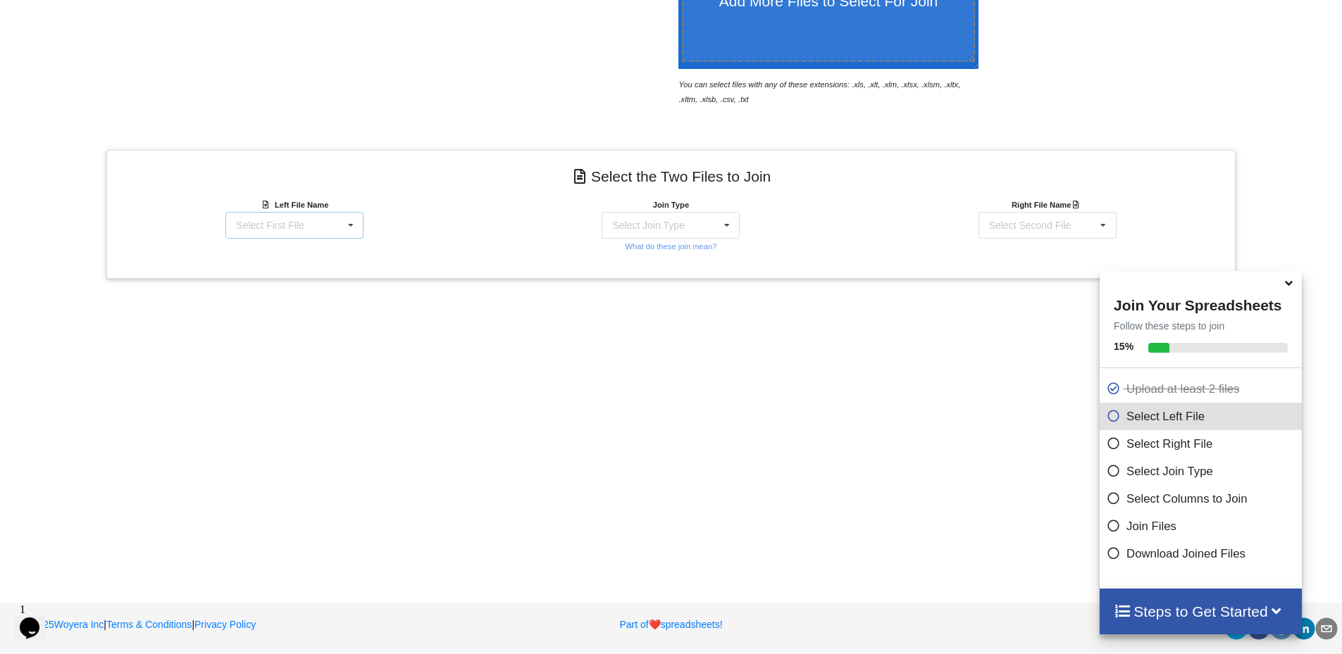
click at [252, 220] on div "Select First File" at bounding box center [270, 225] width 68 height 10
click at [257, 247] on span "IP Client Prices.csv" at bounding box center [279, 251] width 85 height 11
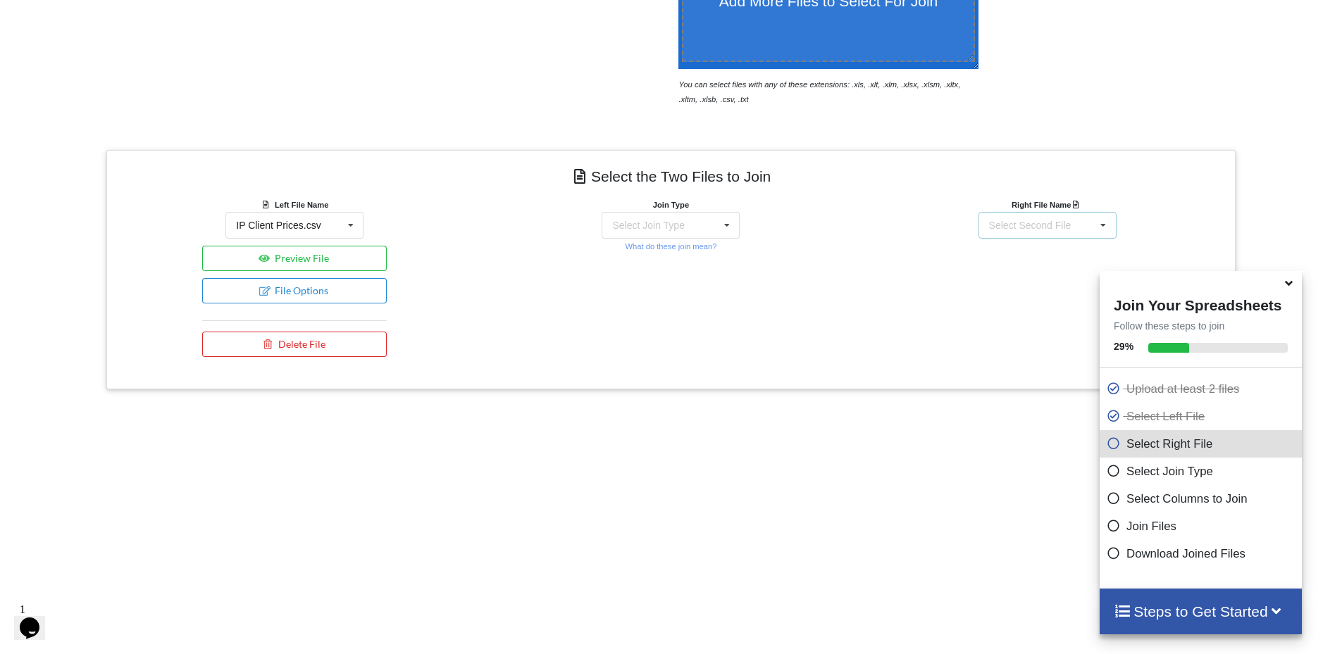
click at [1016, 225] on div "Select Second File" at bounding box center [1030, 225] width 82 height 10
click at [1013, 288] on span "IP-product-prices_25-08-13.csv" at bounding box center [1030, 282] width 80 height 21
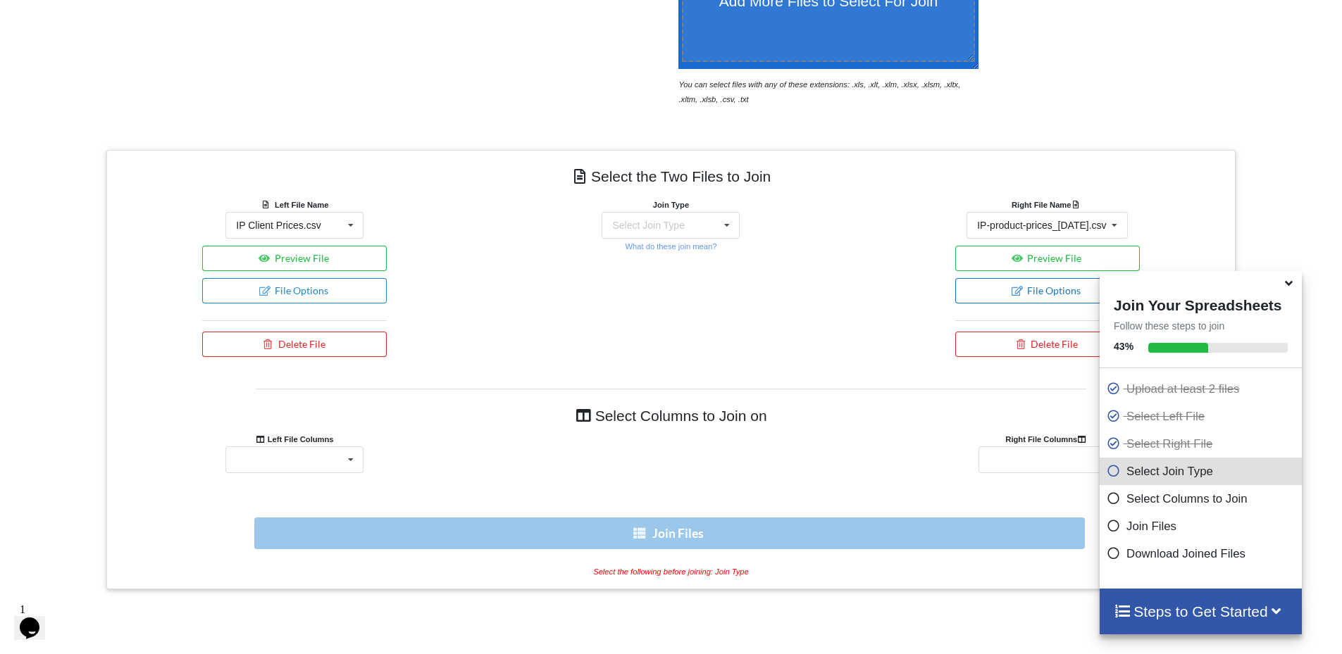
click at [1013, 294] on icon at bounding box center [1017, 290] width 12 height 8
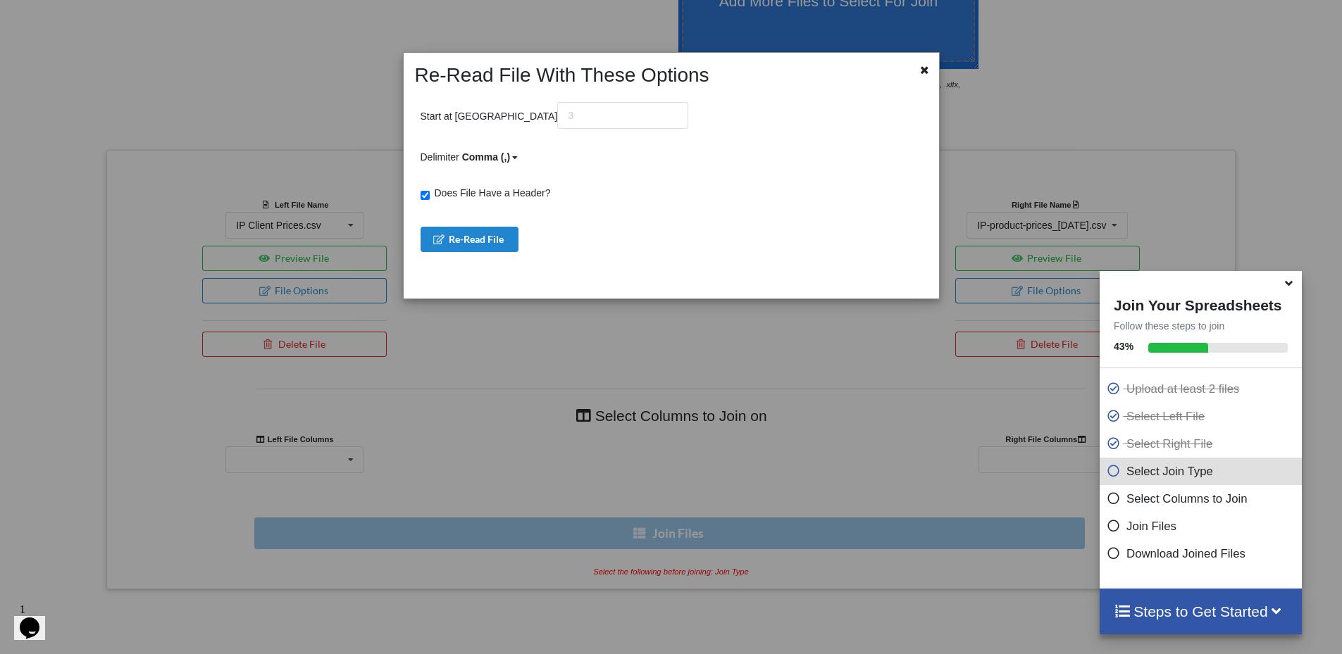
click at [498, 187] on span "Does File Have a Header?" at bounding box center [490, 192] width 121 height 11
click at [430, 191] on input "Does File Have a Header?" at bounding box center [424, 195] width 9 height 9
checkbox input "false"
click at [488, 230] on button "Re-Read File" at bounding box center [469, 239] width 99 height 25
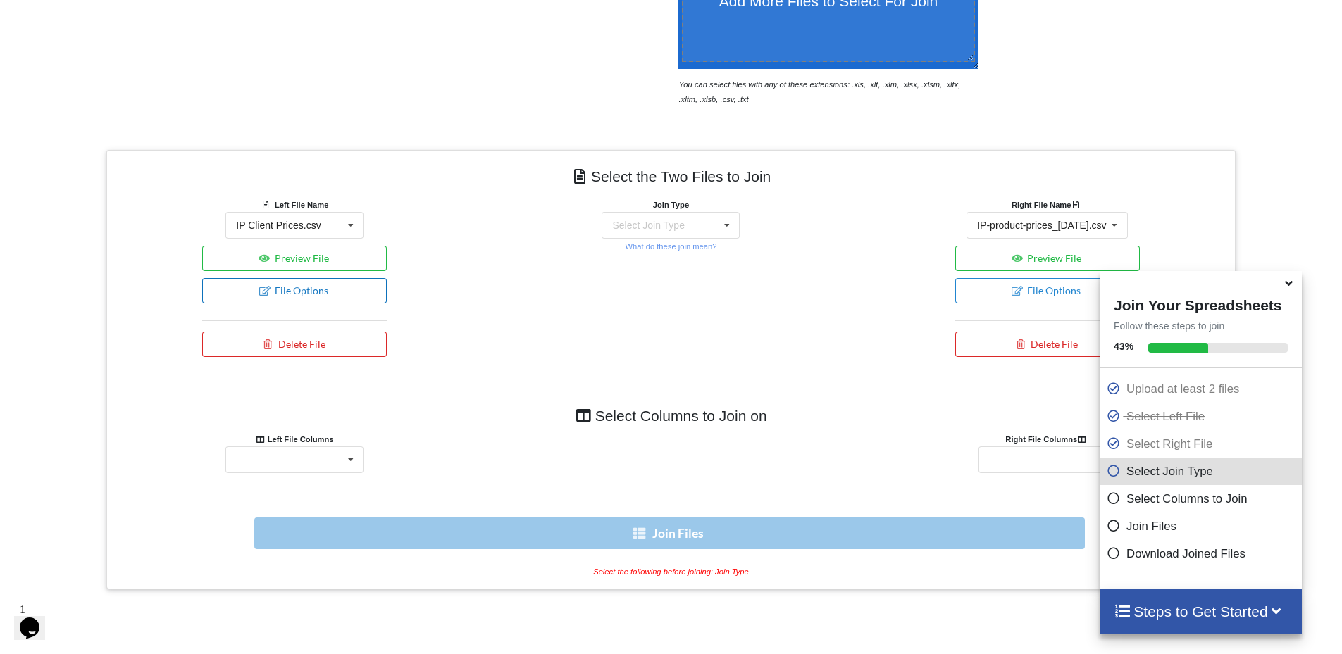
click at [301, 293] on button "File Options" at bounding box center [294, 290] width 185 height 25
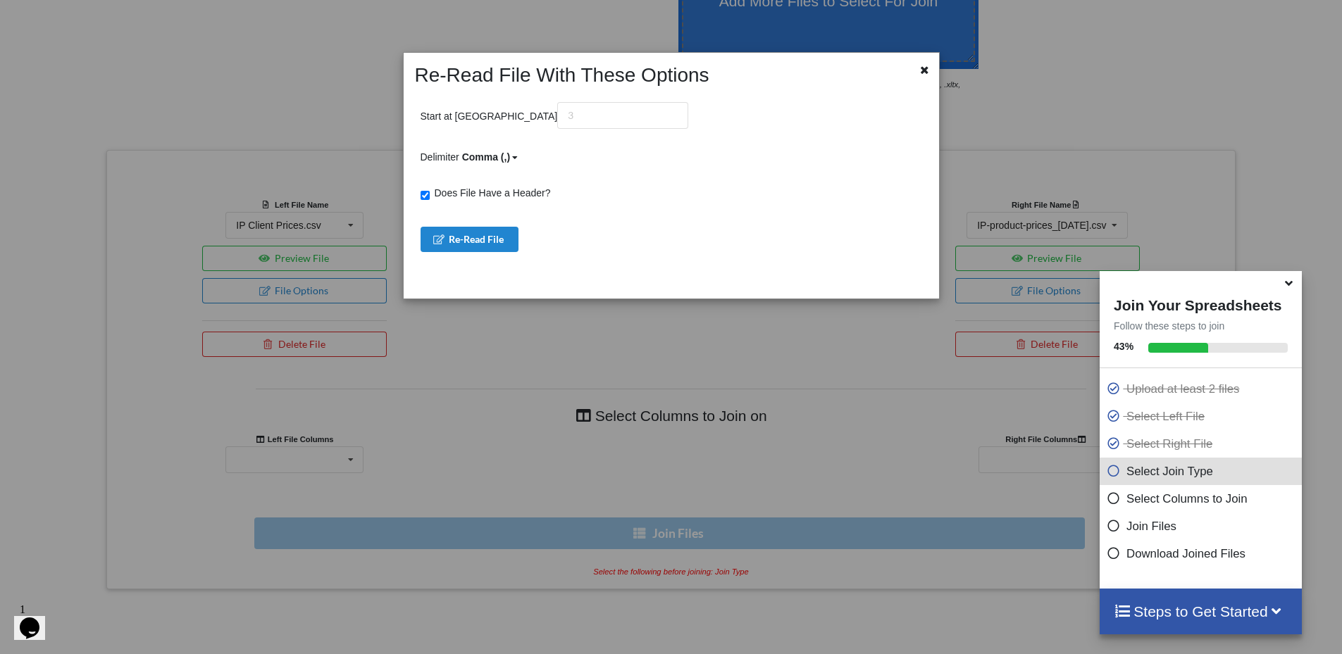
click at [460, 194] on span "Does File Have a Header?" at bounding box center [490, 192] width 121 height 11
click at [430, 194] on input "Does File Have a Header?" at bounding box center [424, 195] width 9 height 9
checkbox input "false"
click at [455, 236] on button "Re-Read File" at bounding box center [469, 239] width 99 height 25
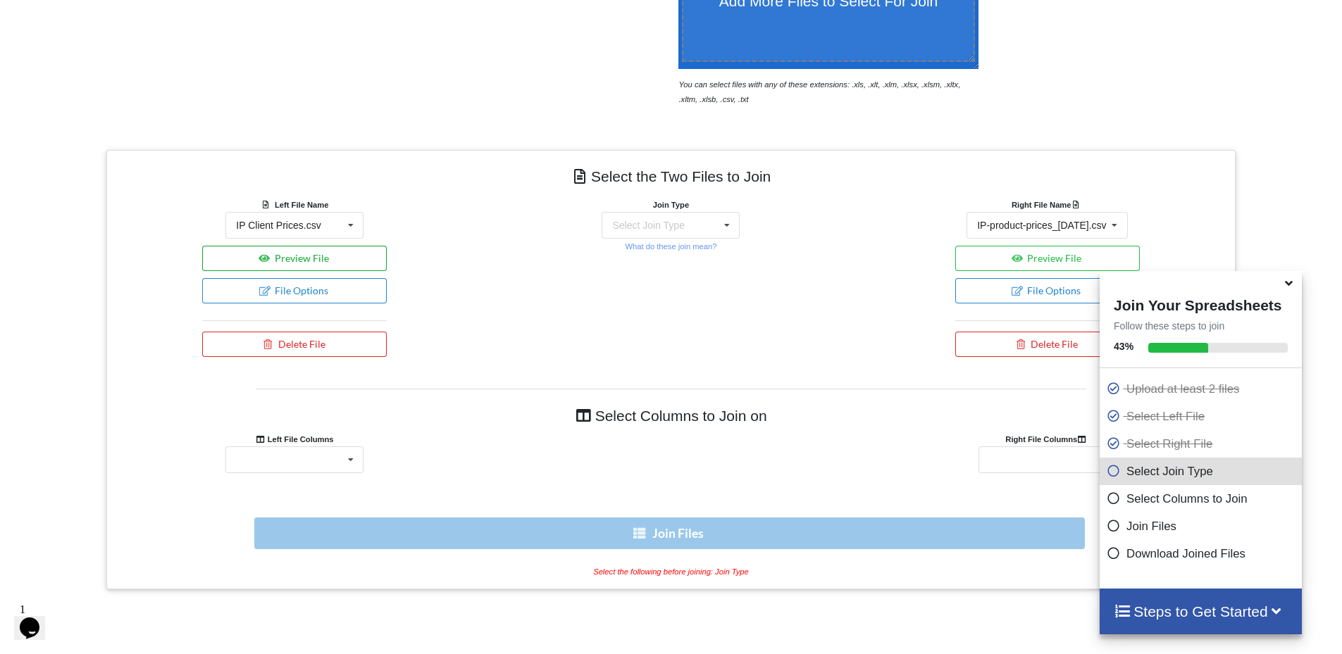
click at [335, 260] on button "Preview File" at bounding box center [294, 258] width 185 height 25
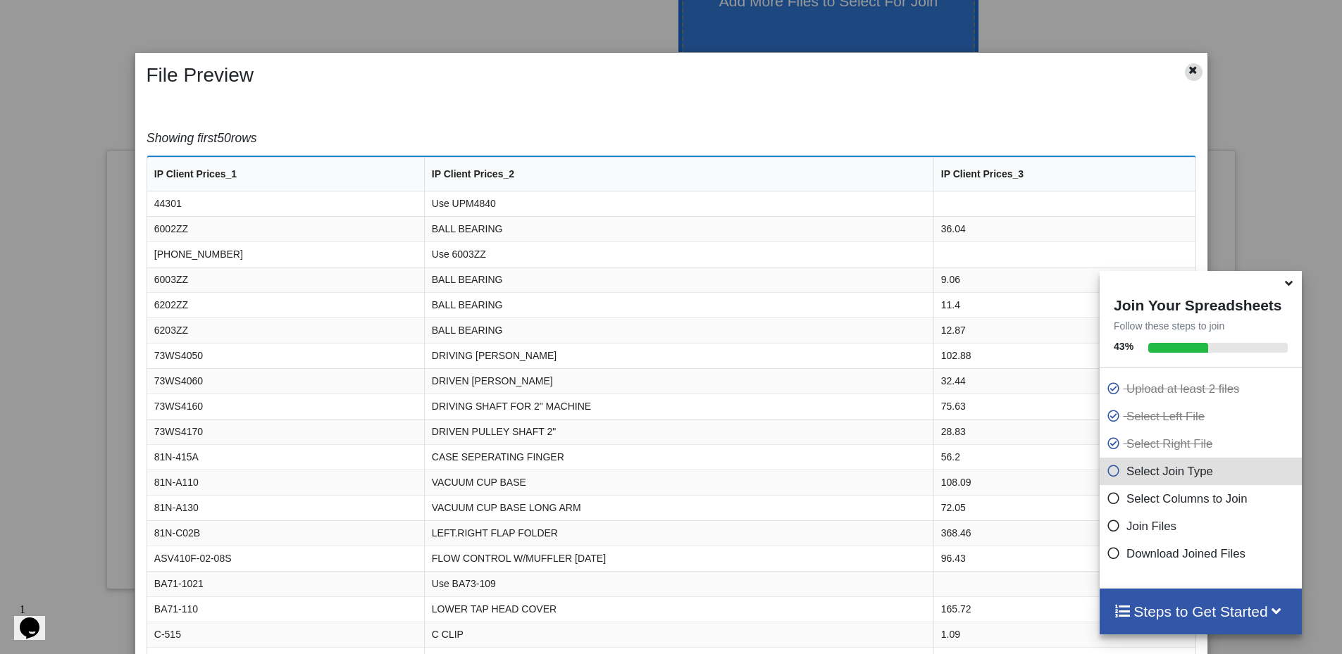
click at [1187, 70] on icon at bounding box center [1193, 68] width 12 height 10
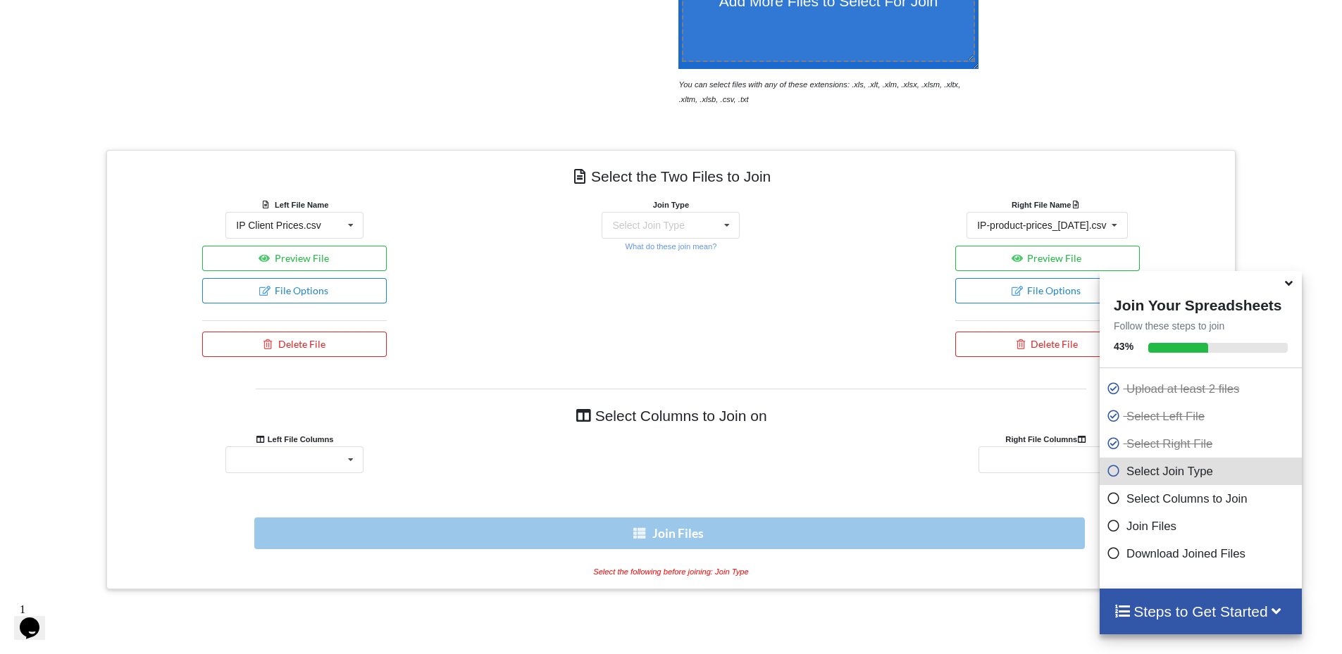
click at [1289, 287] on icon at bounding box center [1288, 281] width 15 height 13
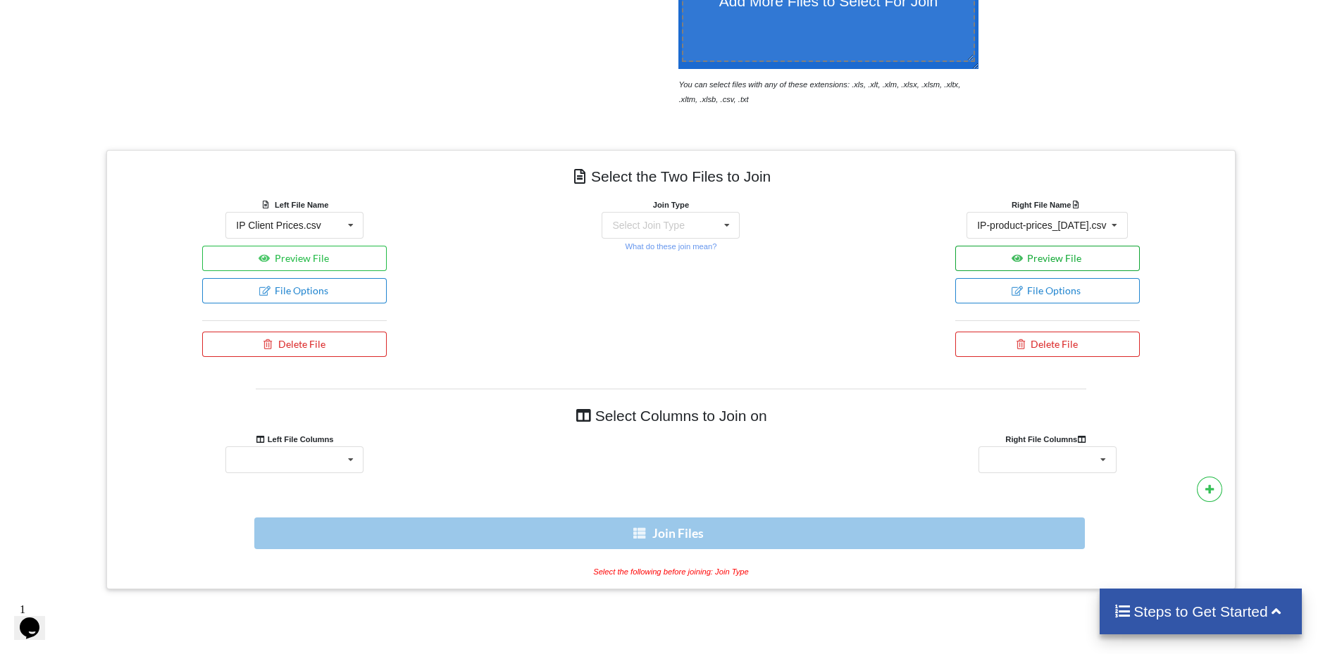
click at [1073, 261] on button "Preview File" at bounding box center [1047, 258] width 185 height 25
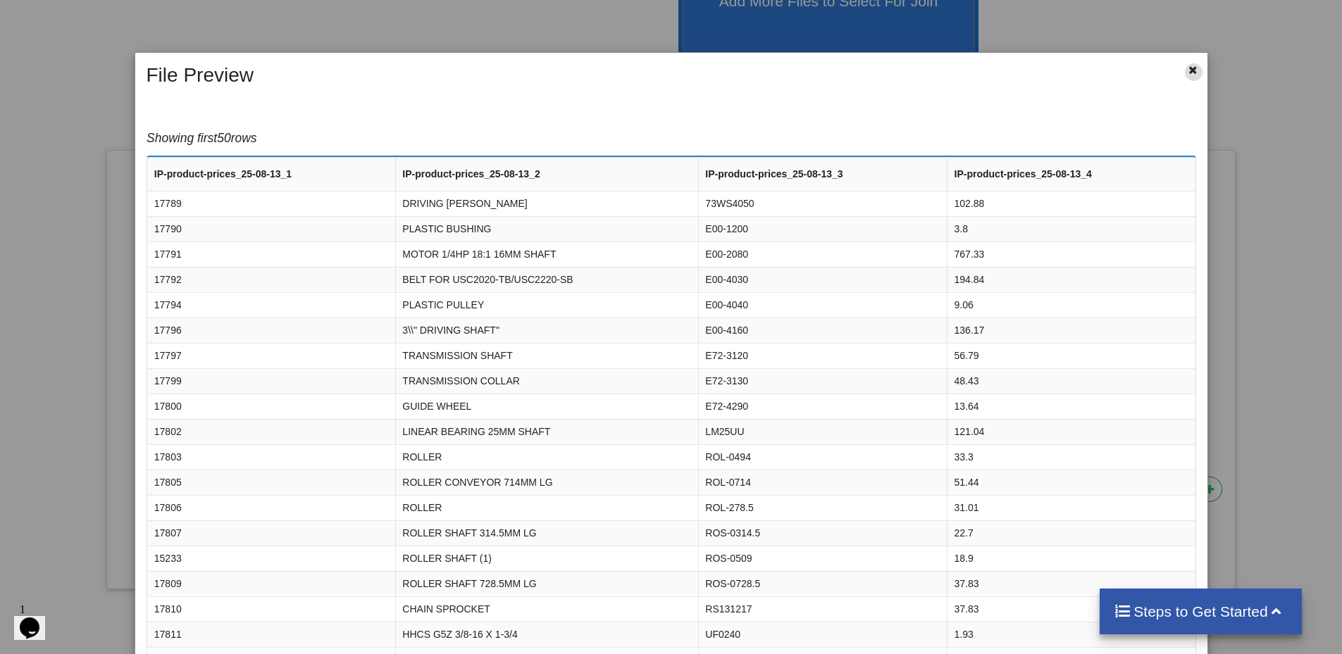
click at [1187, 68] on icon at bounding box center [1193, 68] width 12 height 10
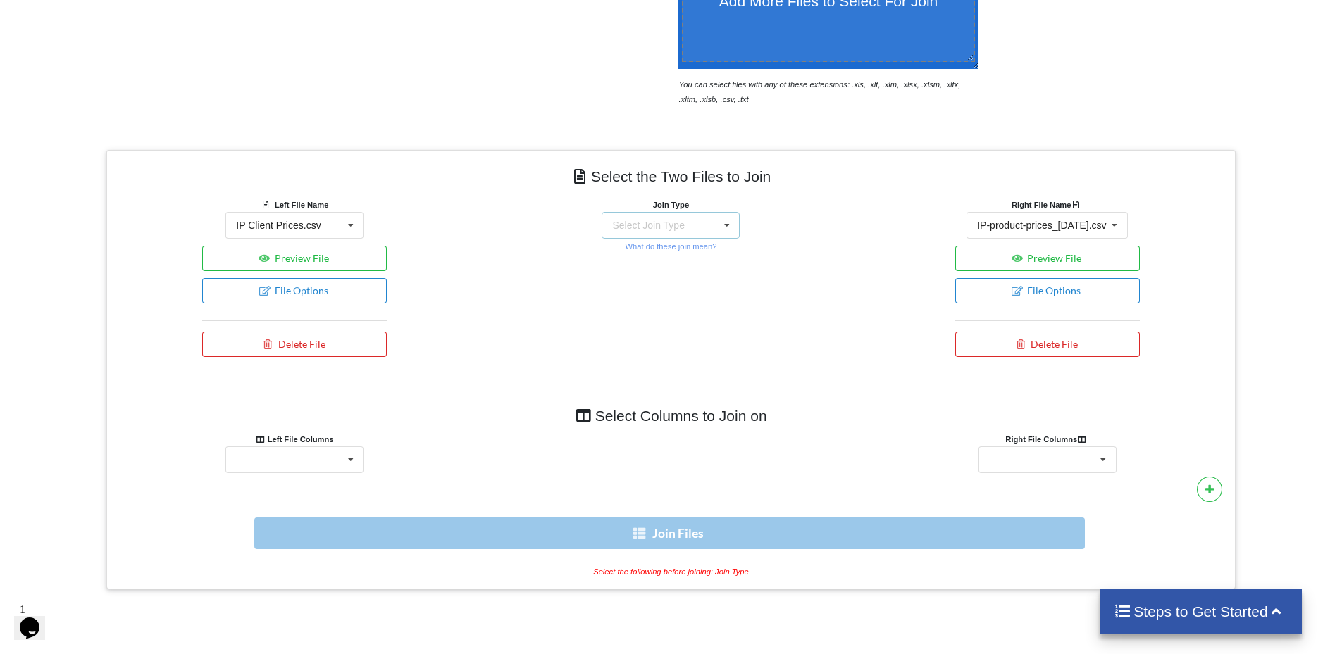
click at [656, 223] on div "Select Join Type" at bounding box center [648, 225] width 72 height 10
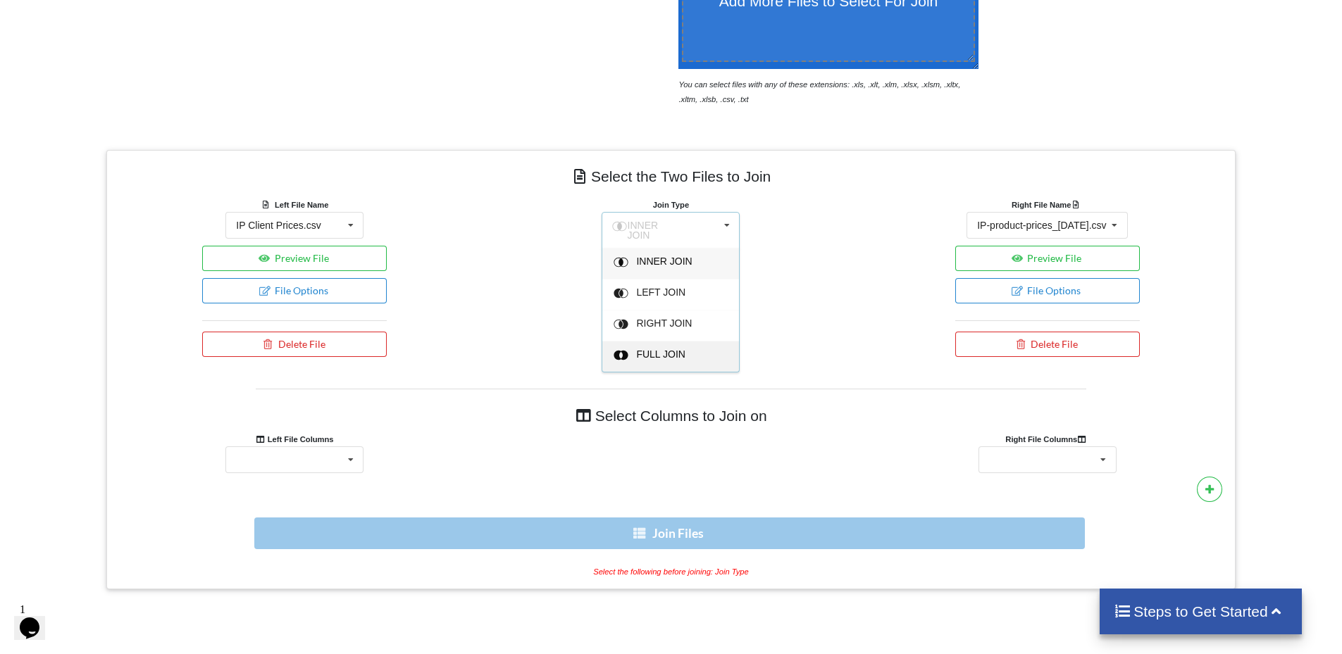
click at [663, 267] on span "FULL JOIN" at bounding box center [665, 261] width 56 height 11
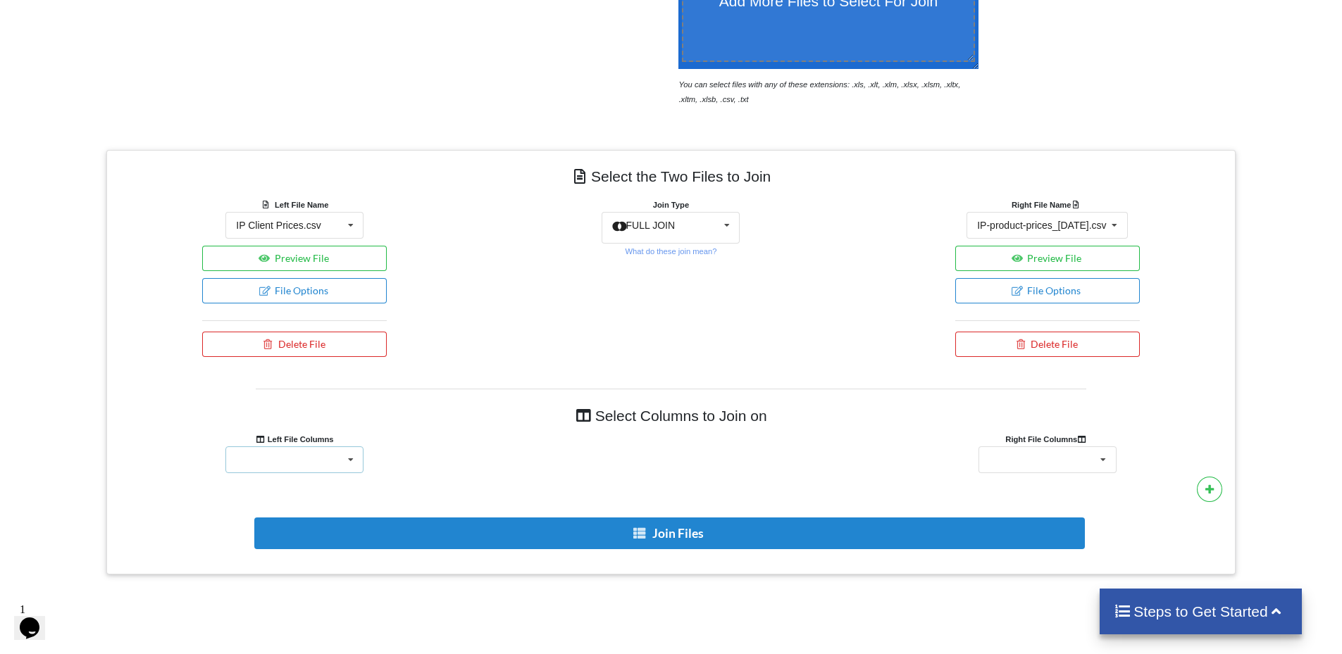
click at [294, 464] on div "IP Client Prices_1 IP Client Prices_2 IP Client Prices_3" at bounding box center [294, 460] width 138 height 27
click at [291, 458] on div "IP Client Prices_1" at bounding box center [275, 460] width 78 height 10
click at [289, 458] on div "IP Client Prices_1 IP Client Prices_2 IP Client Prices_3" at bounding box center [294, 460] width 138 height 27
click at [289, 485] on span "IP Client Prices_1" at bounding box center [276, 485] width 78 height 11
click at [1044, 468] on div "IP-product-prices_25-08-13_1 IP-product-prices_25-08-13_2 IP-product-prices_25-…" at bounding box center [1047, 460] width 138 height 27
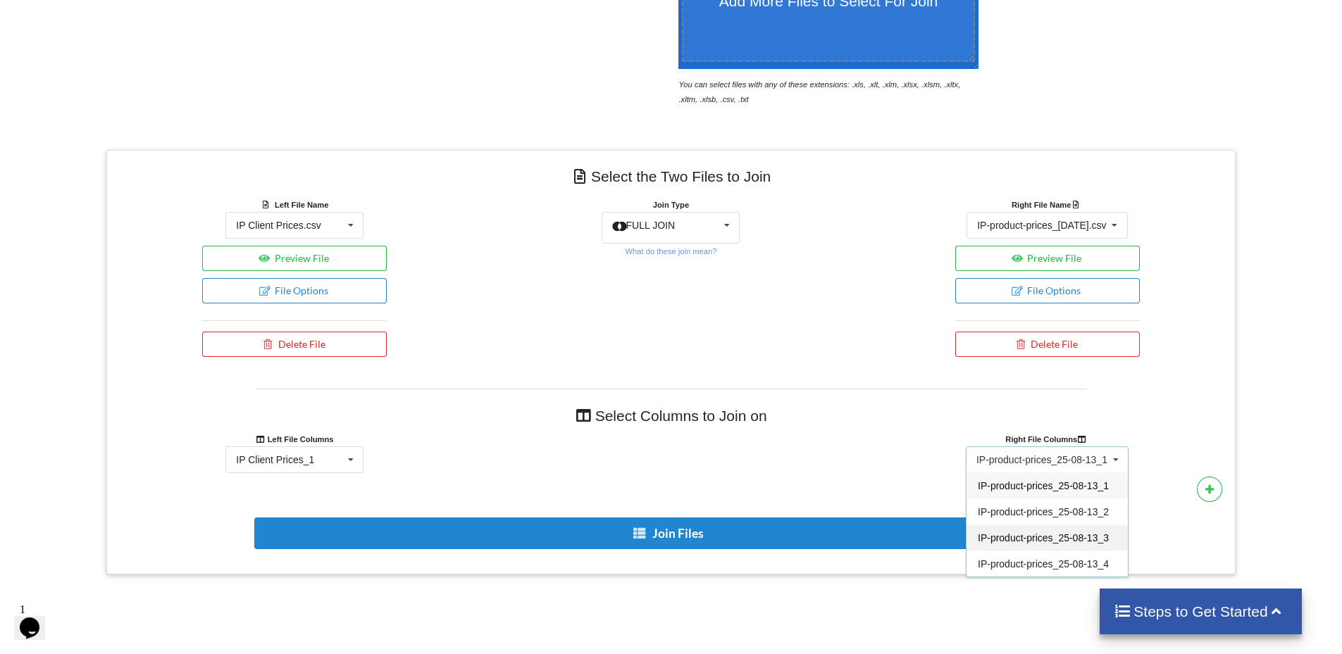
click at [1054, 547] on div "IP-product-prices_25-08-13_3" at bounding box center [1046, 538] width 161 height 26
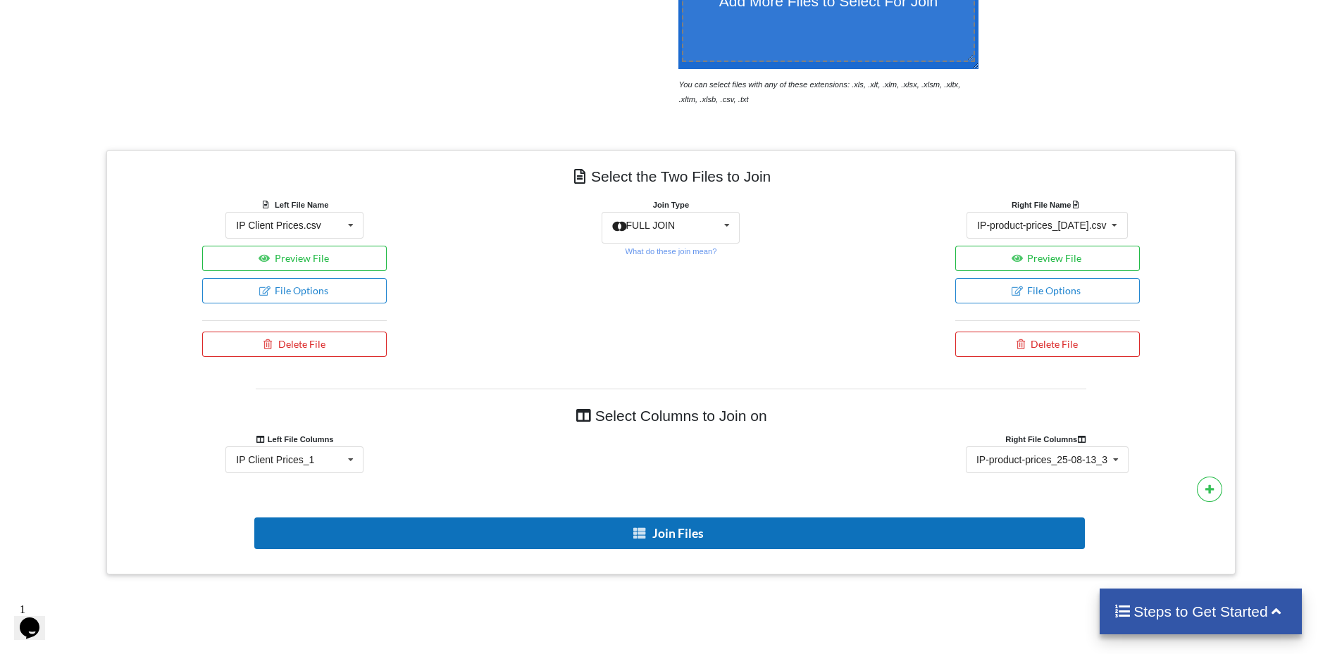
click at [916, 530] on button "Join Files" at bounding box center [669, 534] width 830 height 32
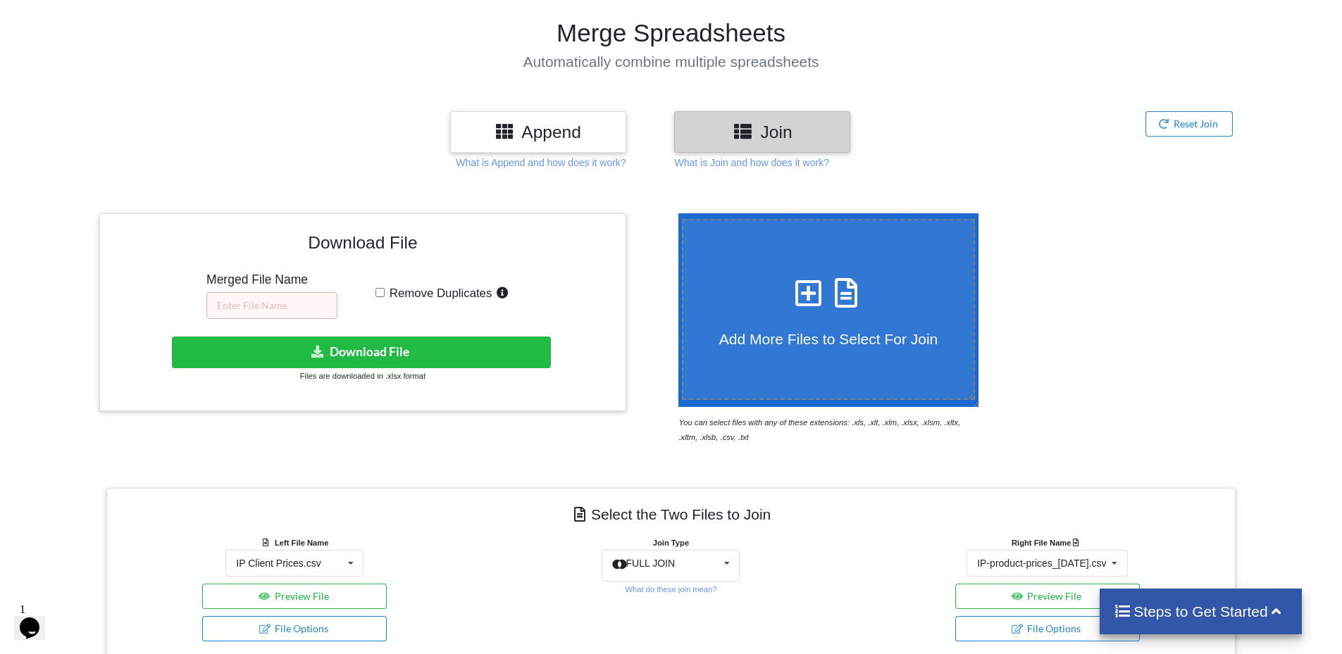
scroll to position [83, 0]
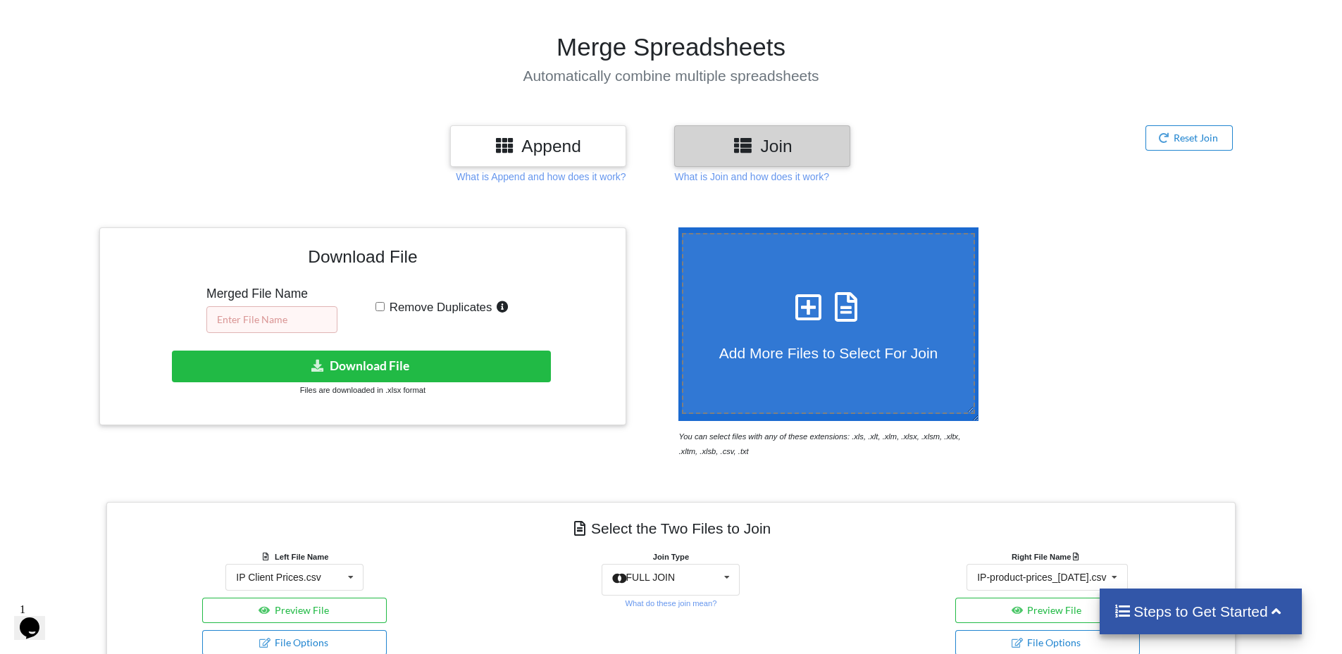
click at [261, 330] on input "text" at bounding box center [271, 319] width 131 height 27
type input "IP compare 25-08-18"
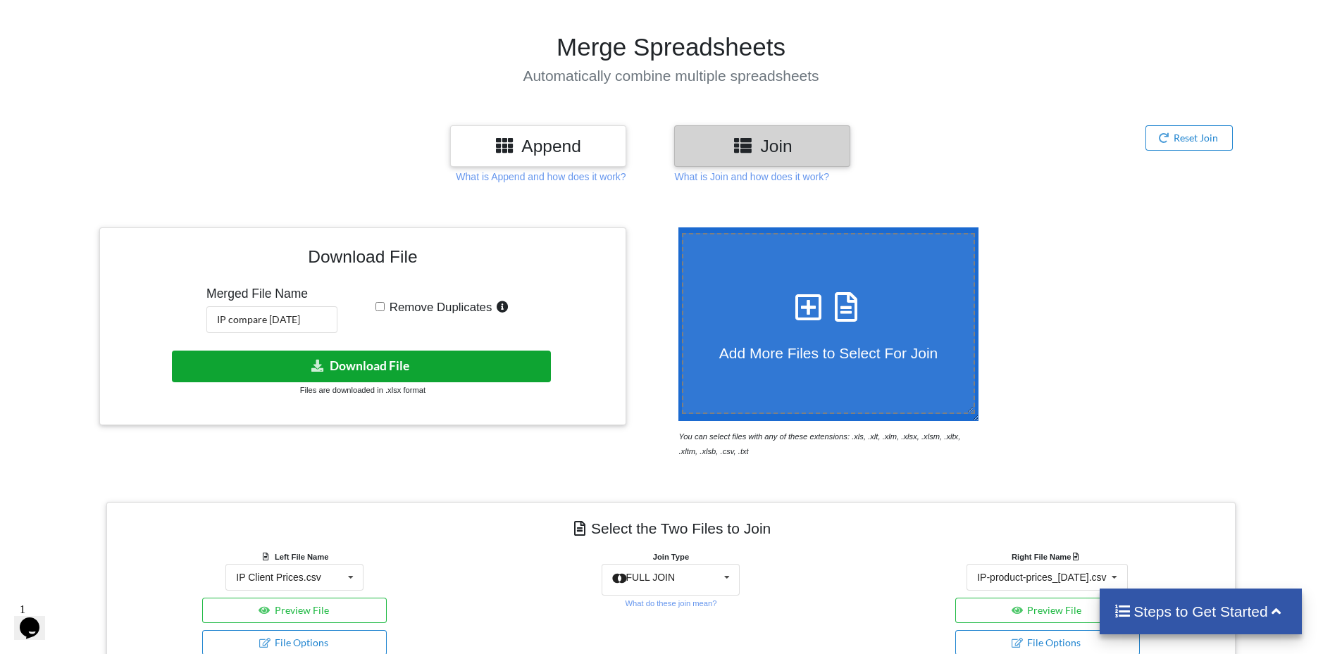
click at [351, 365] on button "Download File" at bounding box center [361, 367] width 379 height 32
